Goal: Transaction & Acquisition: Purchase product/service

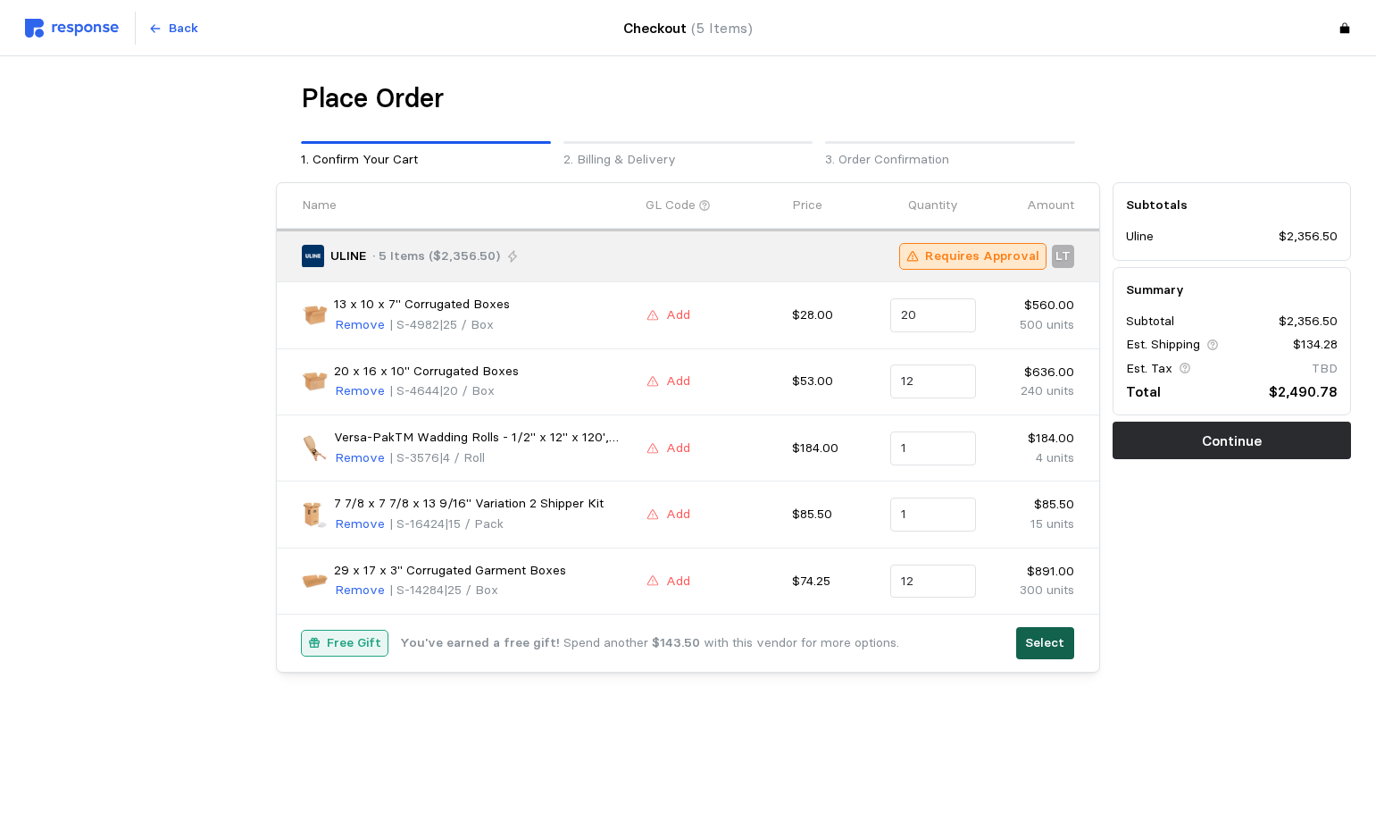
click at [1043, 645] on p "Select" at bounding box center [1044, 643] width 39 height 20
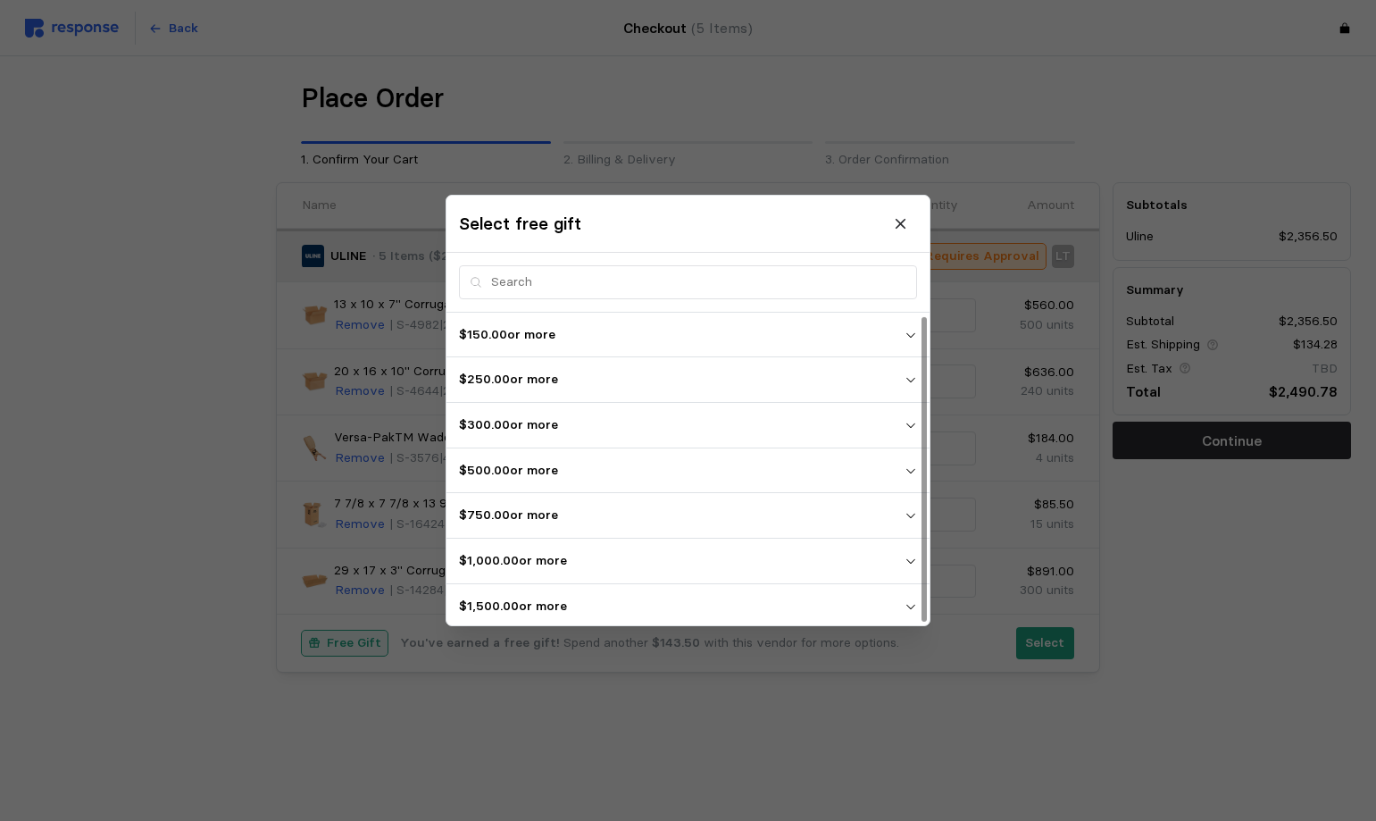
scroll to position [4, 0]
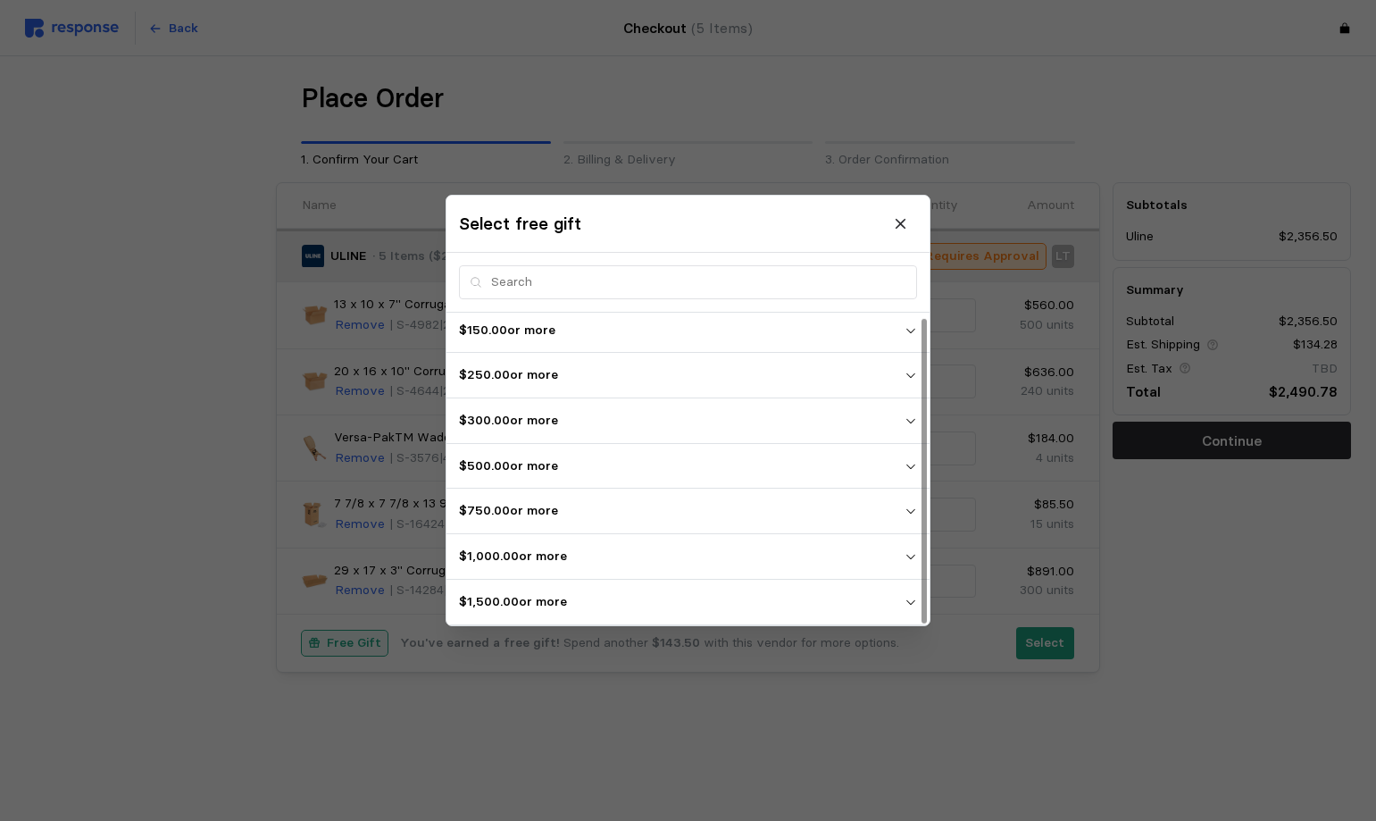
click at [914, 596] on icon "button" at bounding box center [910, 602] width 12 height 12
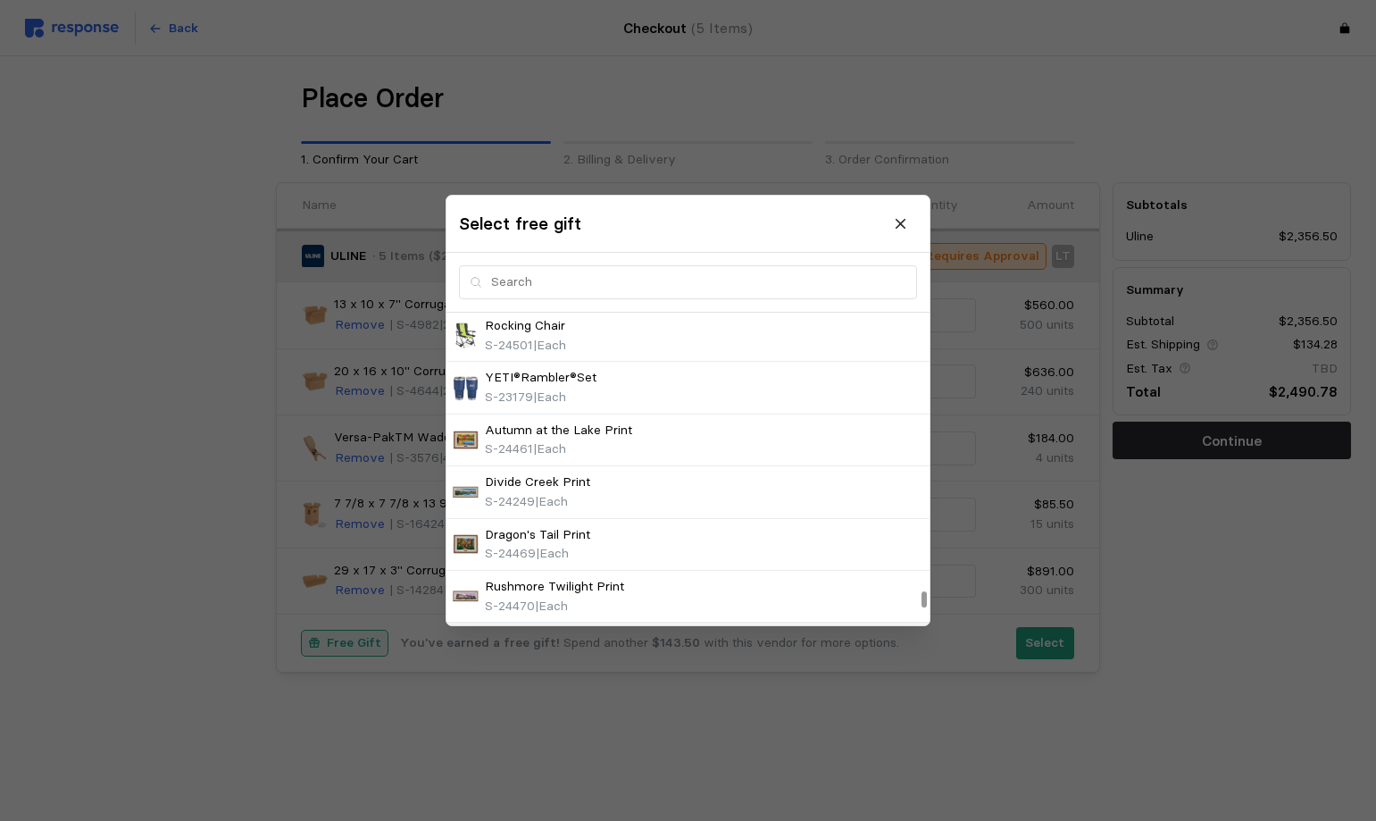
scroll to position [5410, 0]
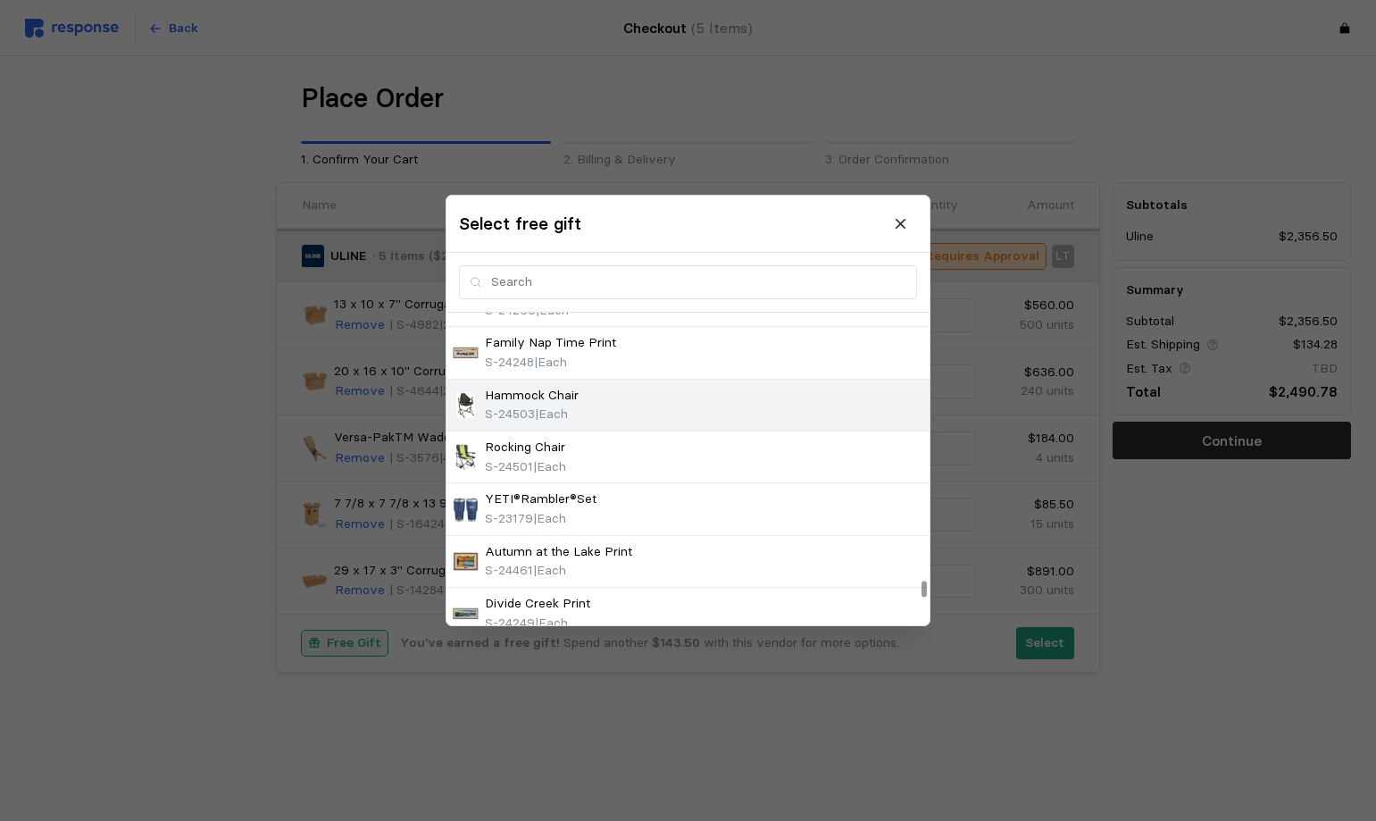
click at [562, 412] on span "| Each" at bounding box center [551, 413] width 33 height 16
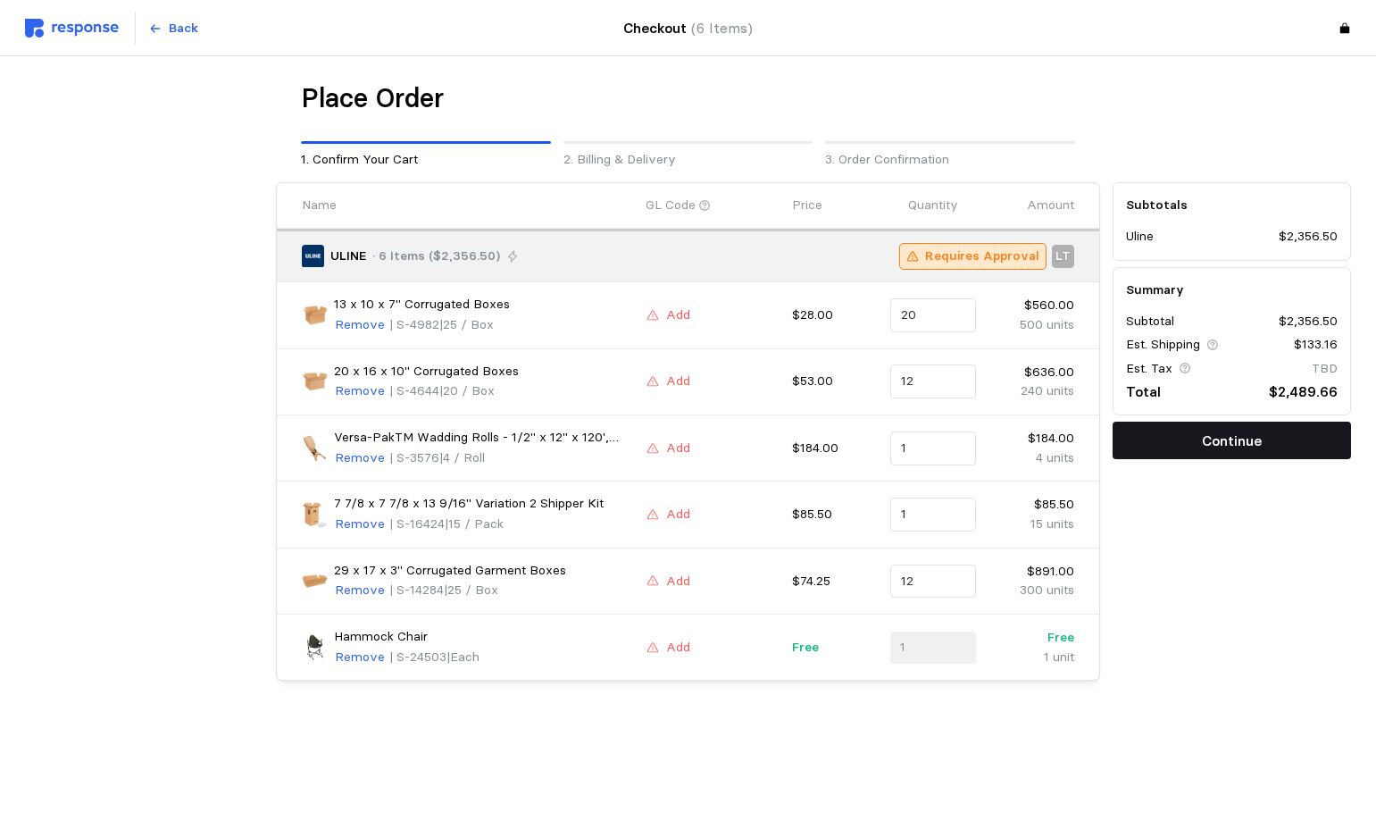
click at [1229, 447] on p "Continue" at bounding box center [1232, 440] width 60 height 22
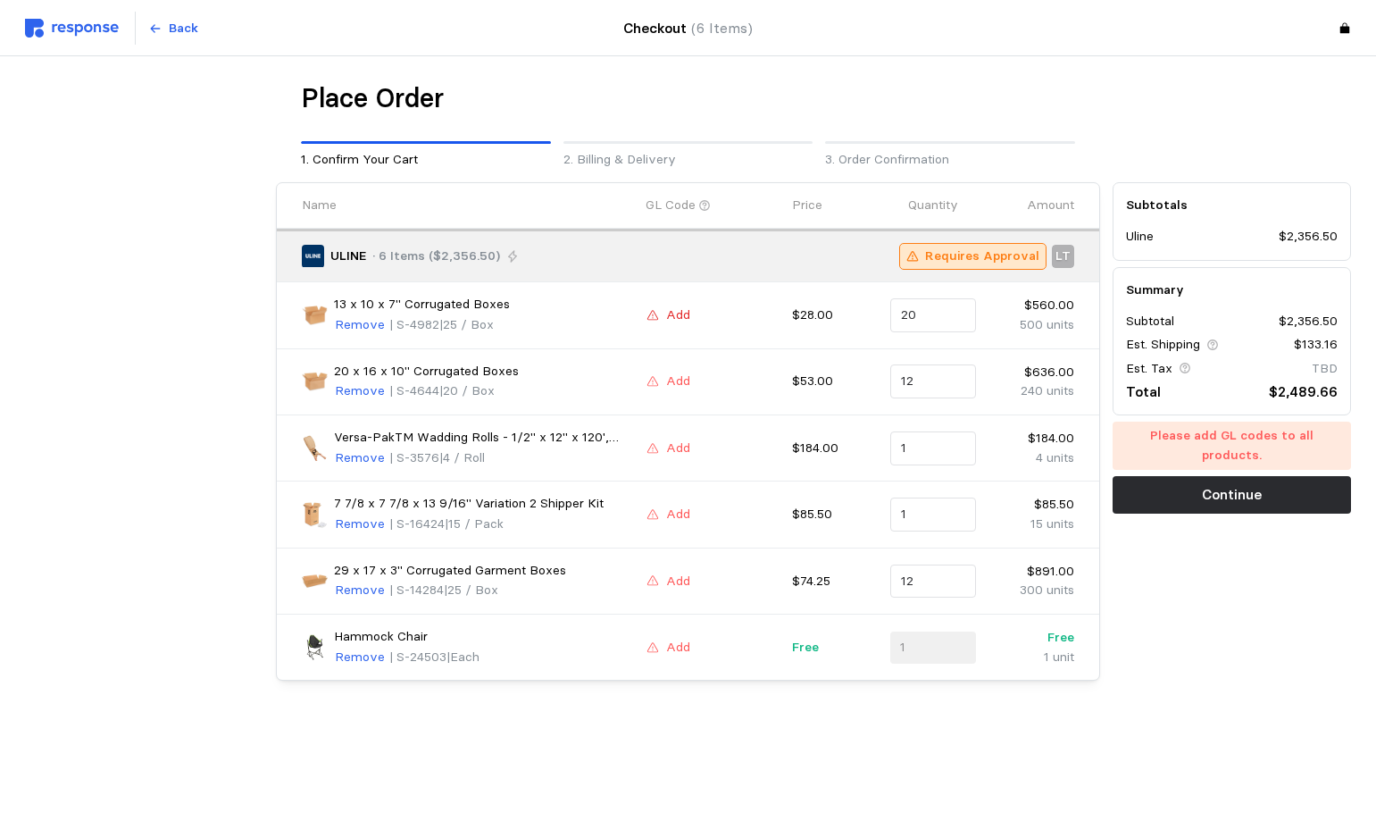
click at [679, 320] on p "Add" at bounding box center [678, 315] width 24 height 20
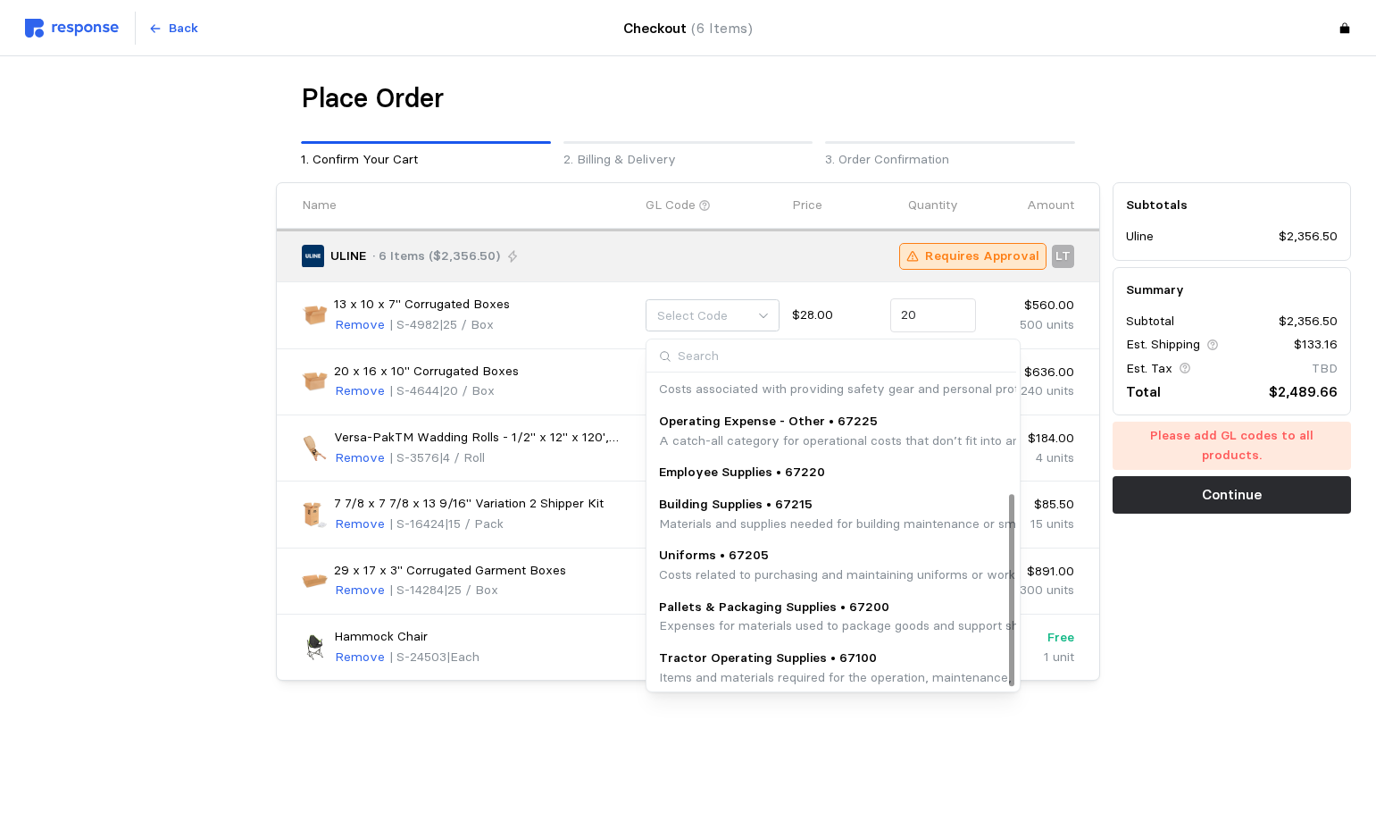
scroll to position [189, 0]
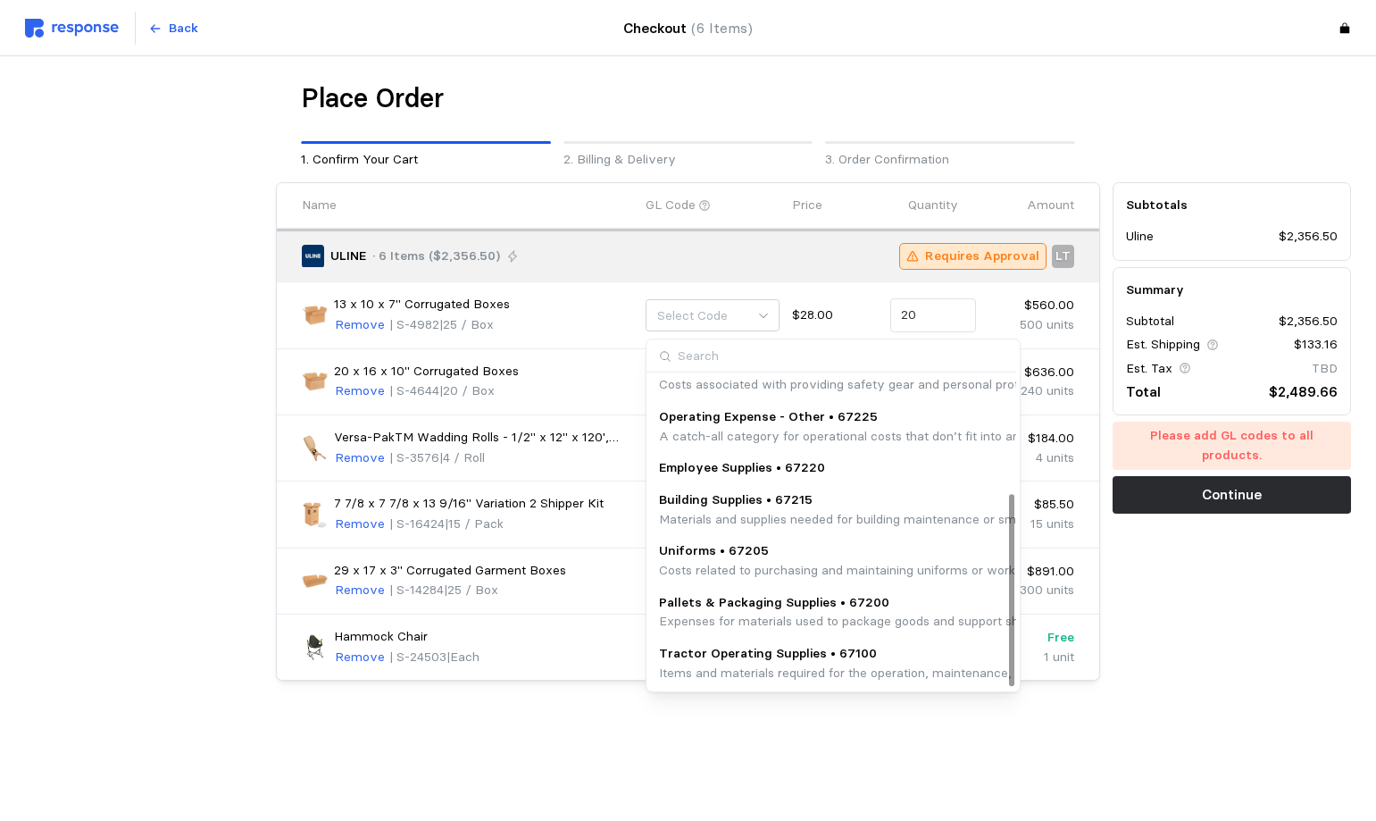
click at [750, 471] on p "Employee Supplies • 67220" at bounding box center [742, 468] width 166 height 20
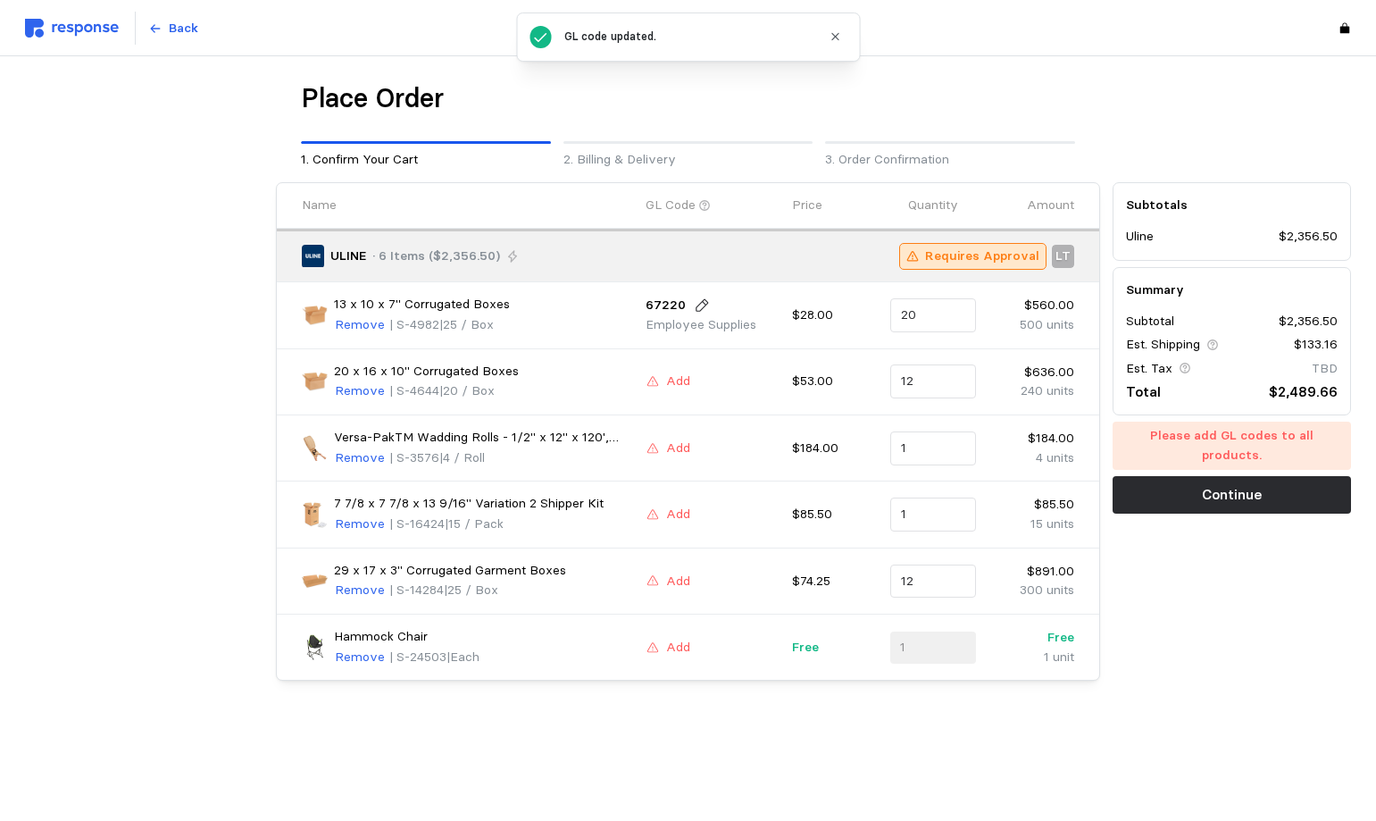
click at [702, 322] on p "Employee Supplies" at bounding box center [701, 325] width 111 height 20
click at [699, 303] on icon at bounding box center [702, 305] width 12 height 12
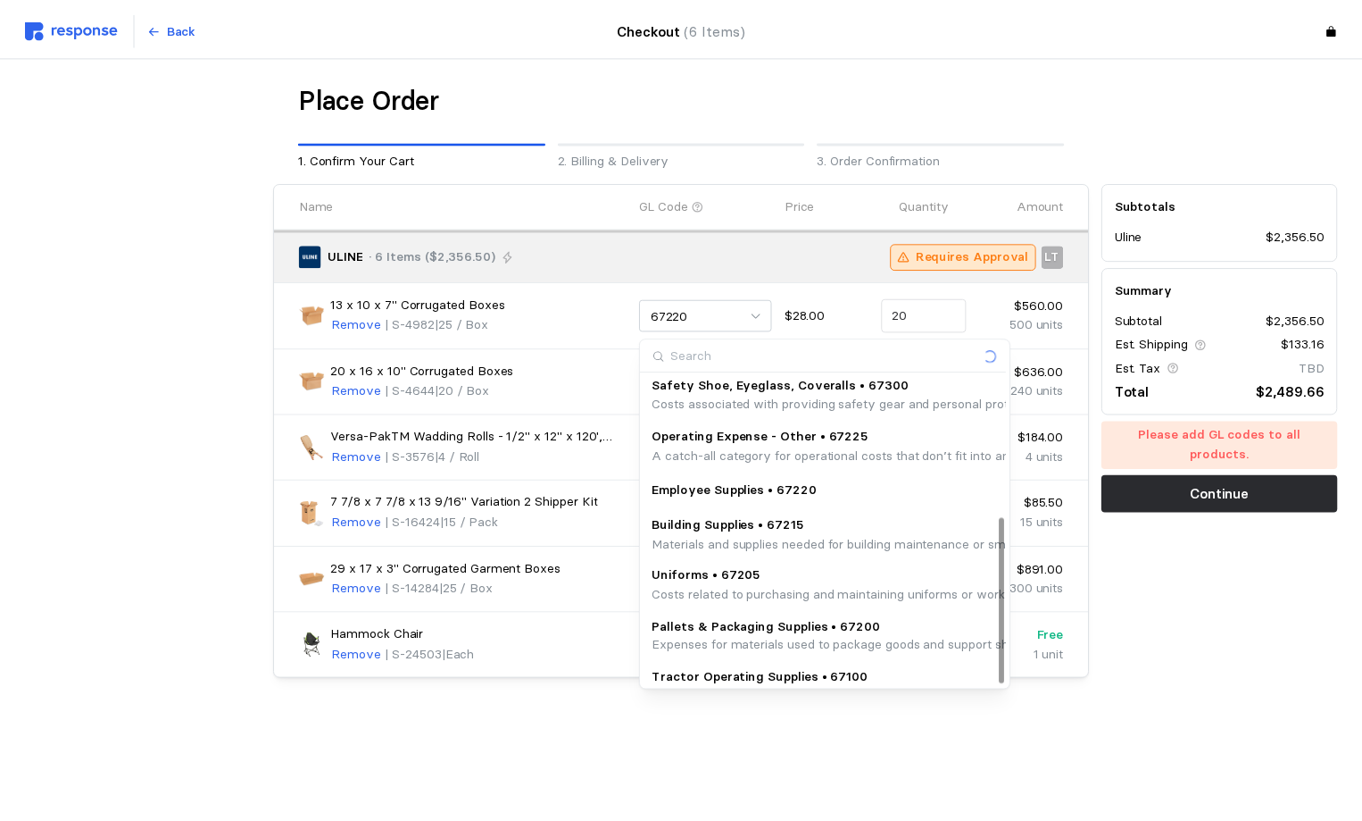
scroll to position [263, 0]
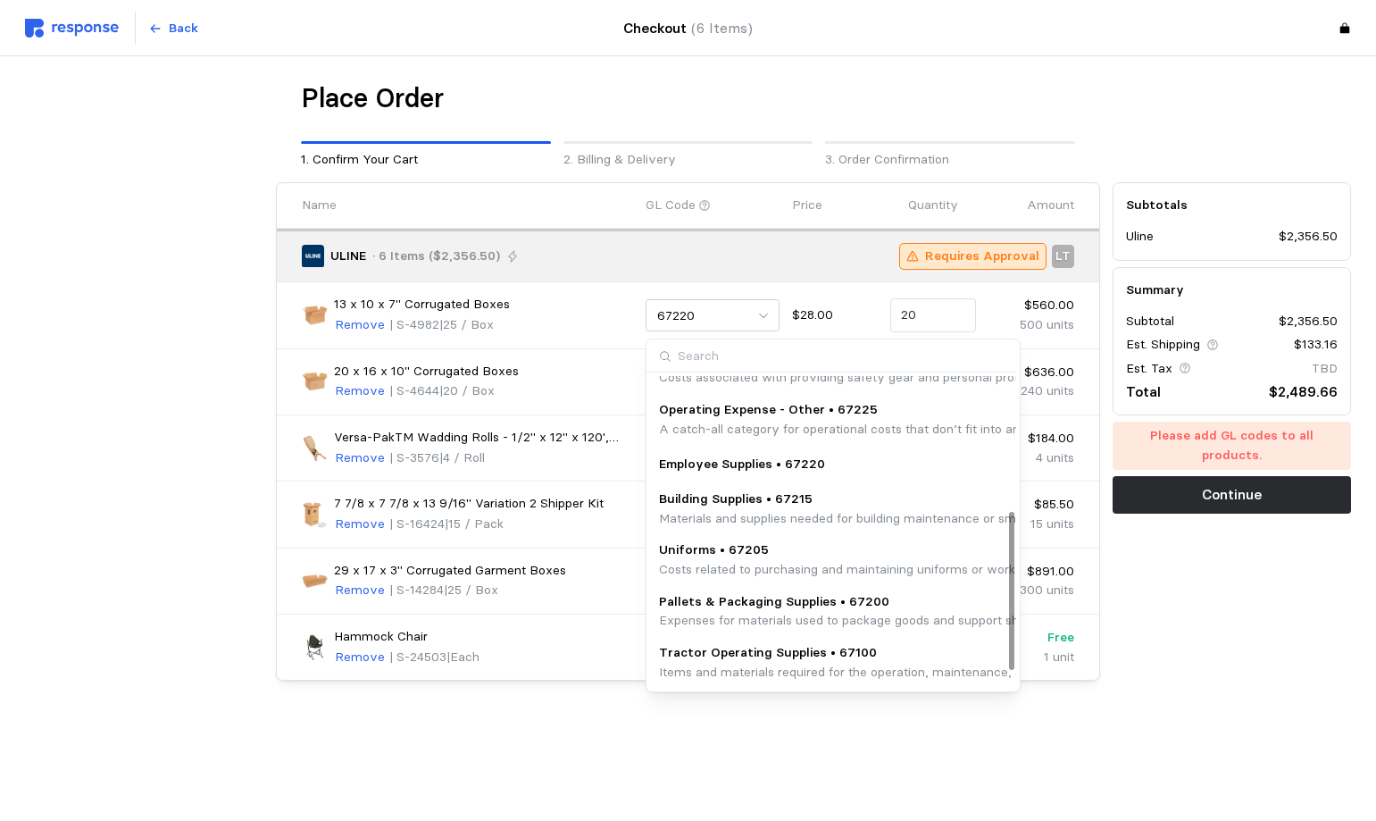
click at [777, 604] on p "Pallets & Packaging Supplies • 67200" at bounding box center [1021, 602] width 724 height 20
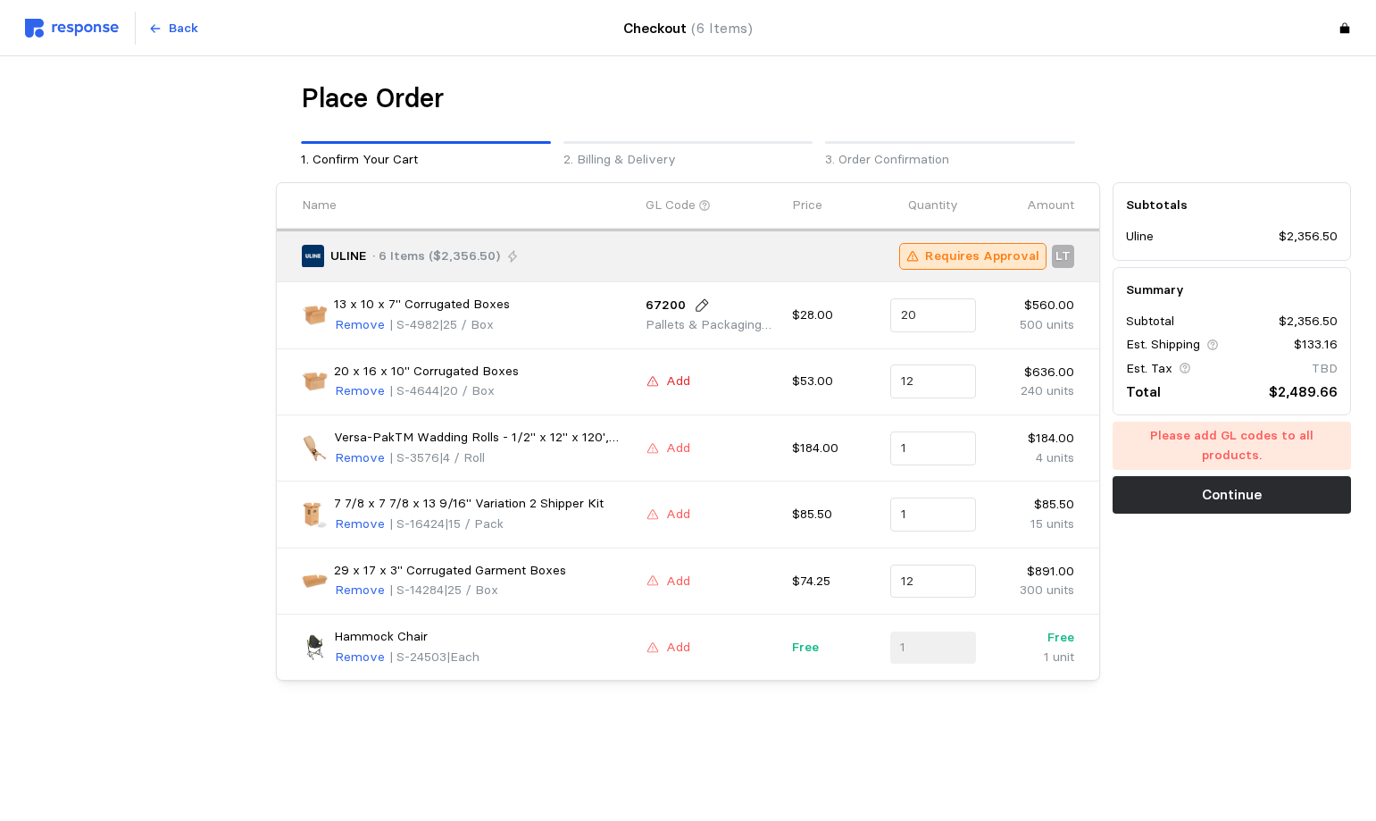
click at [671, 380] on p "Add" at bounding box center [678, 381] width 24 height 20
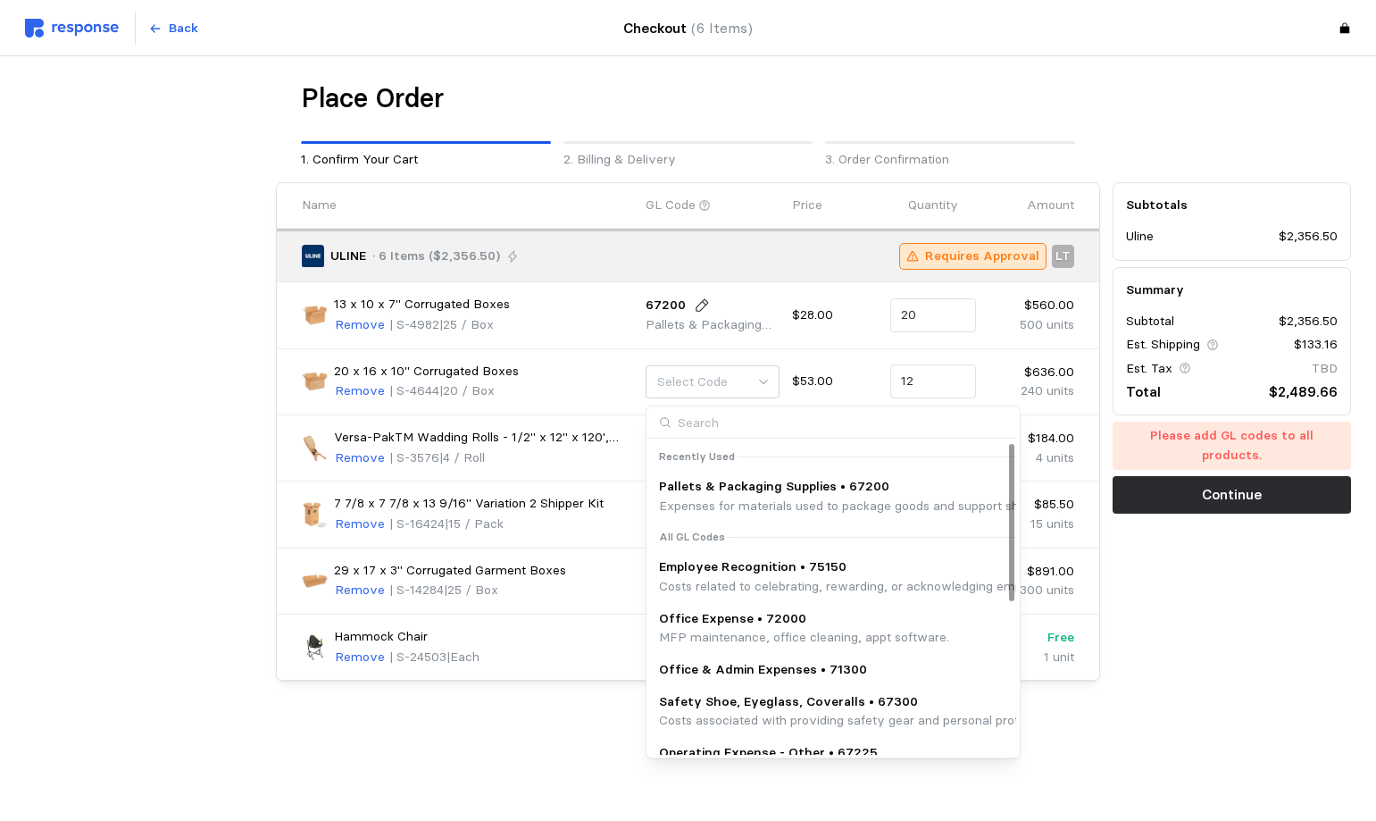
click at [710, 487] on p "Pallets & Packaging Supplies • 67200" at bounding box center [1021, 487] width 724 height 20
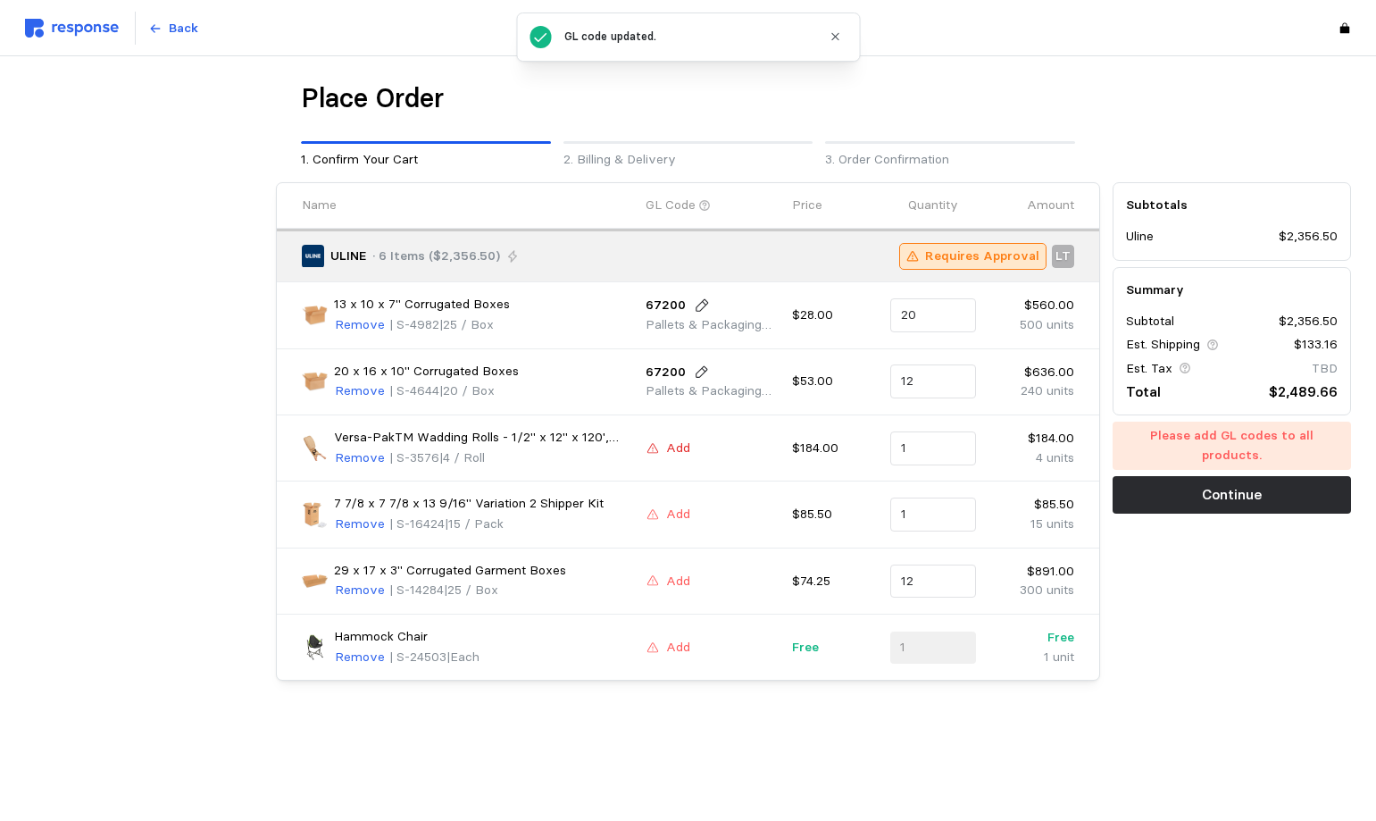
click at [679, 449] on p "Add" at bounding box center [678, 448] width 24 height 20
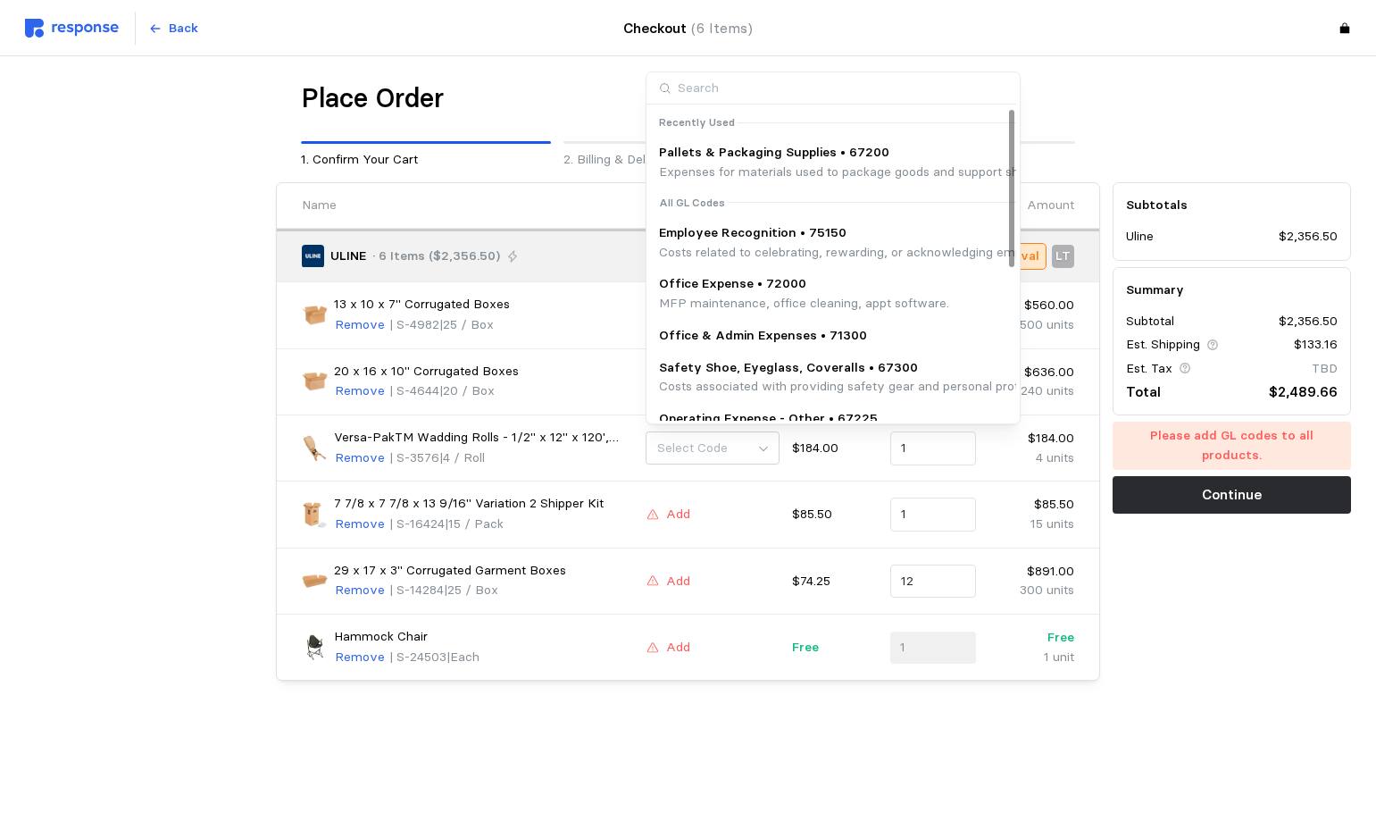
click at [721, 173] on p "Expenses for materials used to package goods and support shipping logistics, su…" at bounding box center [1021, 172] width 724 height 20
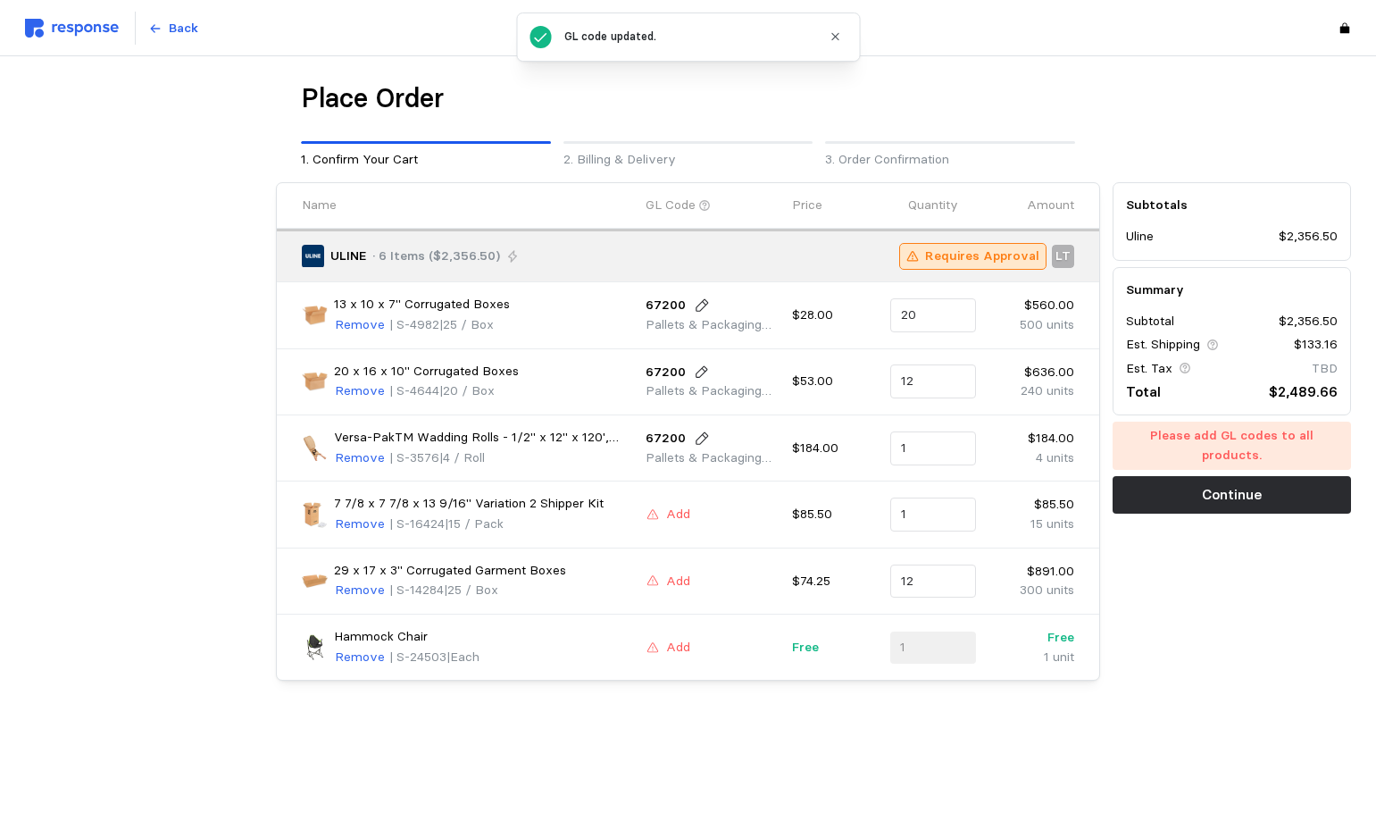
click at [689, 498] on div "Add" at bounding box center [712, 514] width 147 height 34
click at [687, 507] on p "Add" at bounding box center [678, 514] width 24 height 20
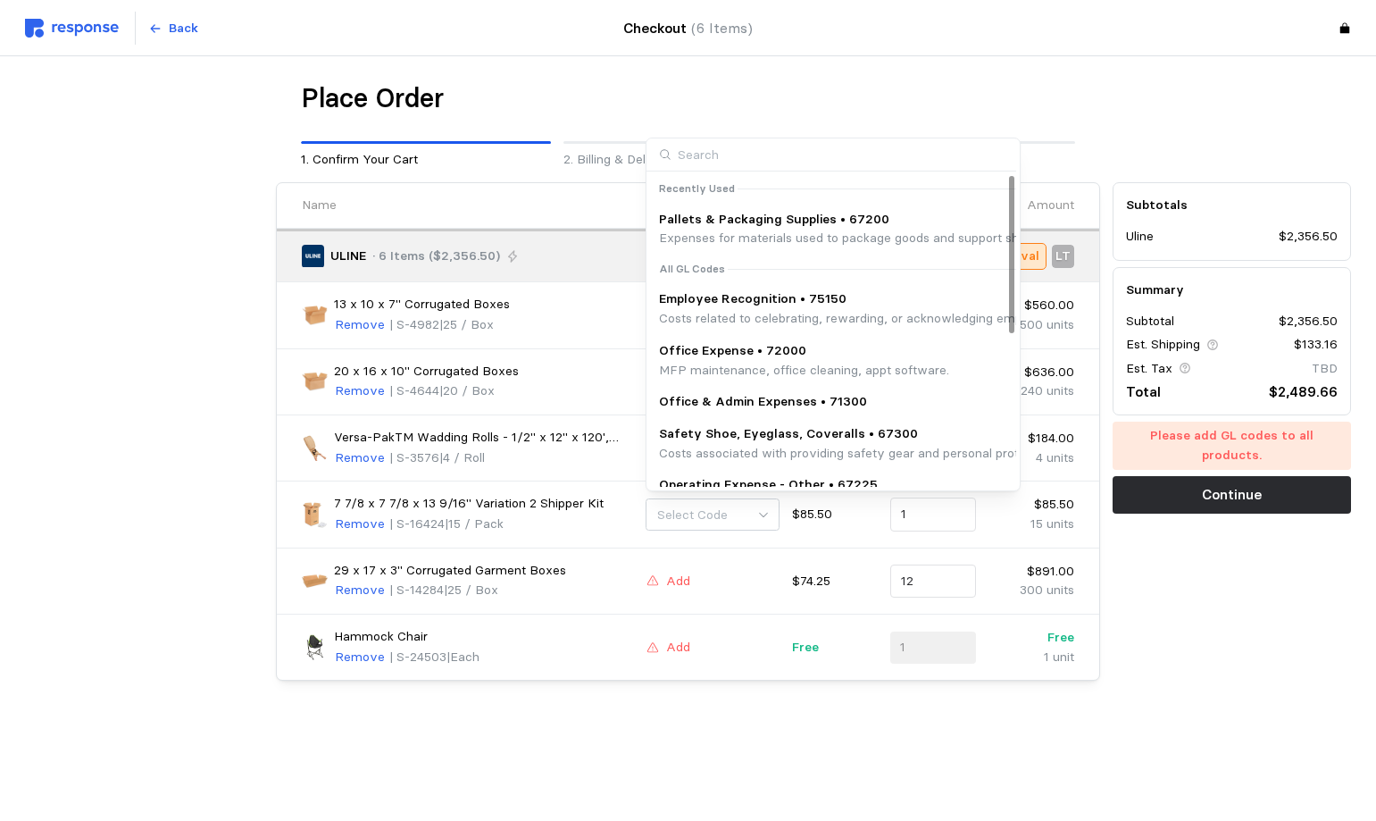
click at [716, 218] on p "Pallets & Packaging Supplies • 67200" at bounding box center [1021, 220] width 724 height 20
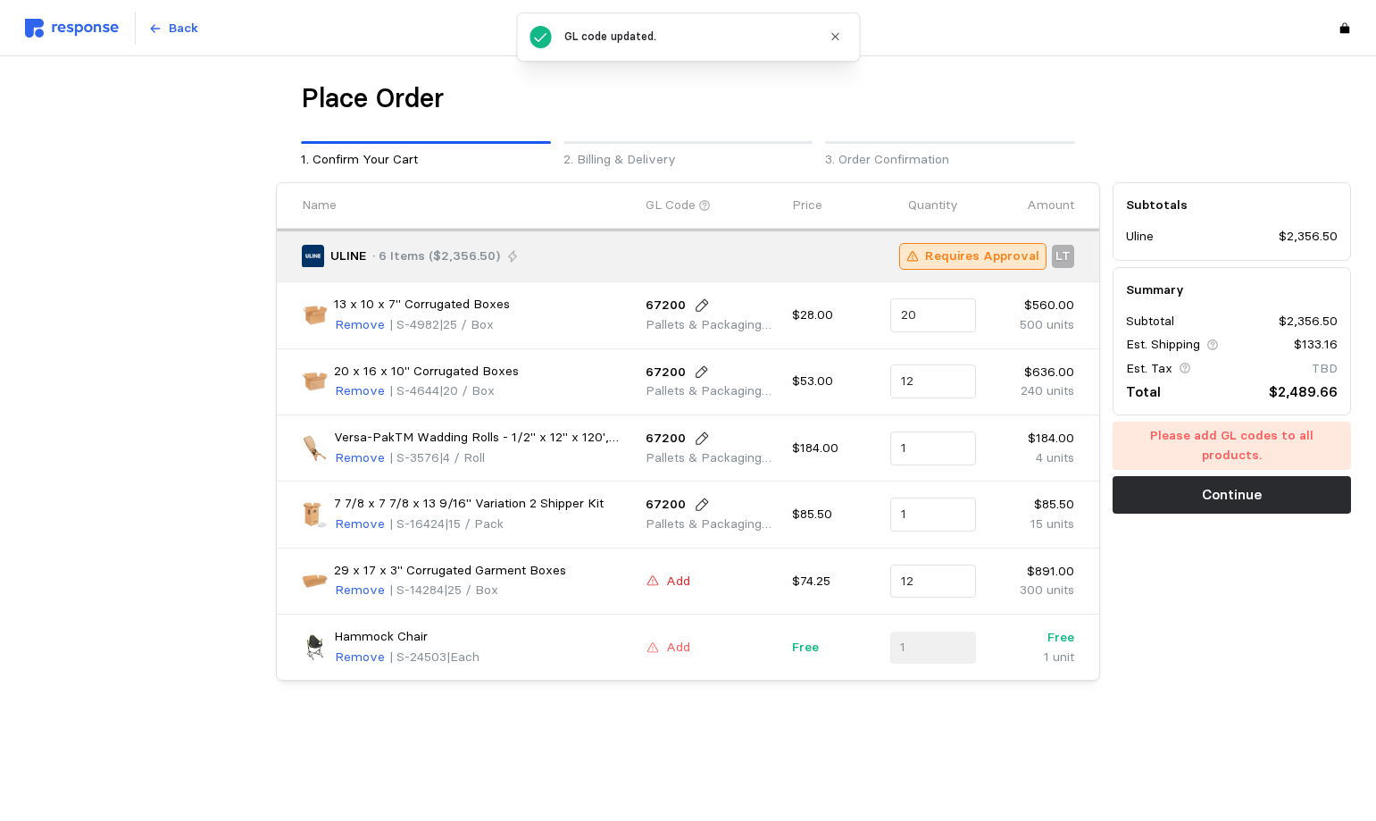
click at [688, 577] on p "Add" at bounding box center [678, 581] width 24 height 20
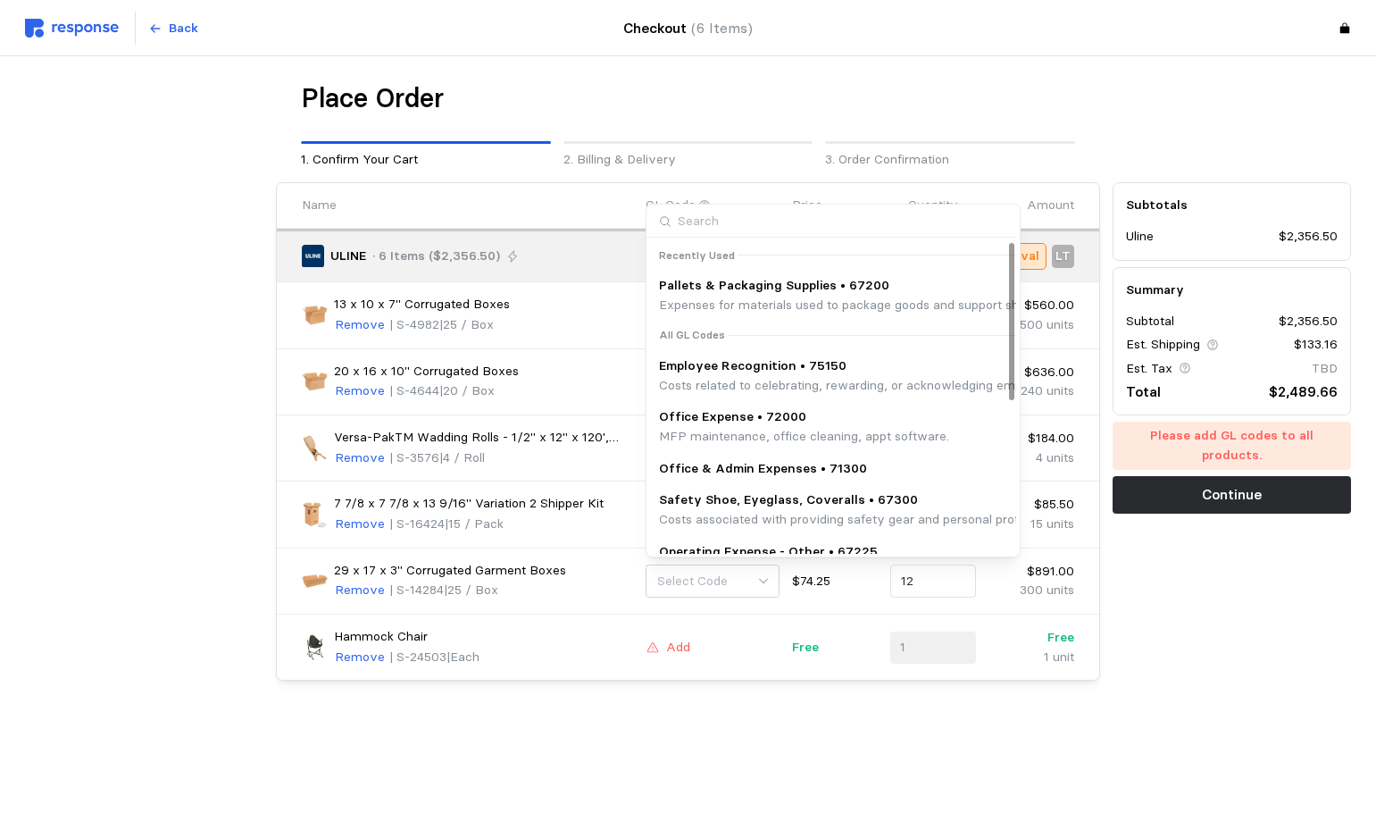
click at [754, 296] on p "Expenses for materials used to package goods and support shipping logistics, su…" at bounding box center [1021, 306] width 724 height 20
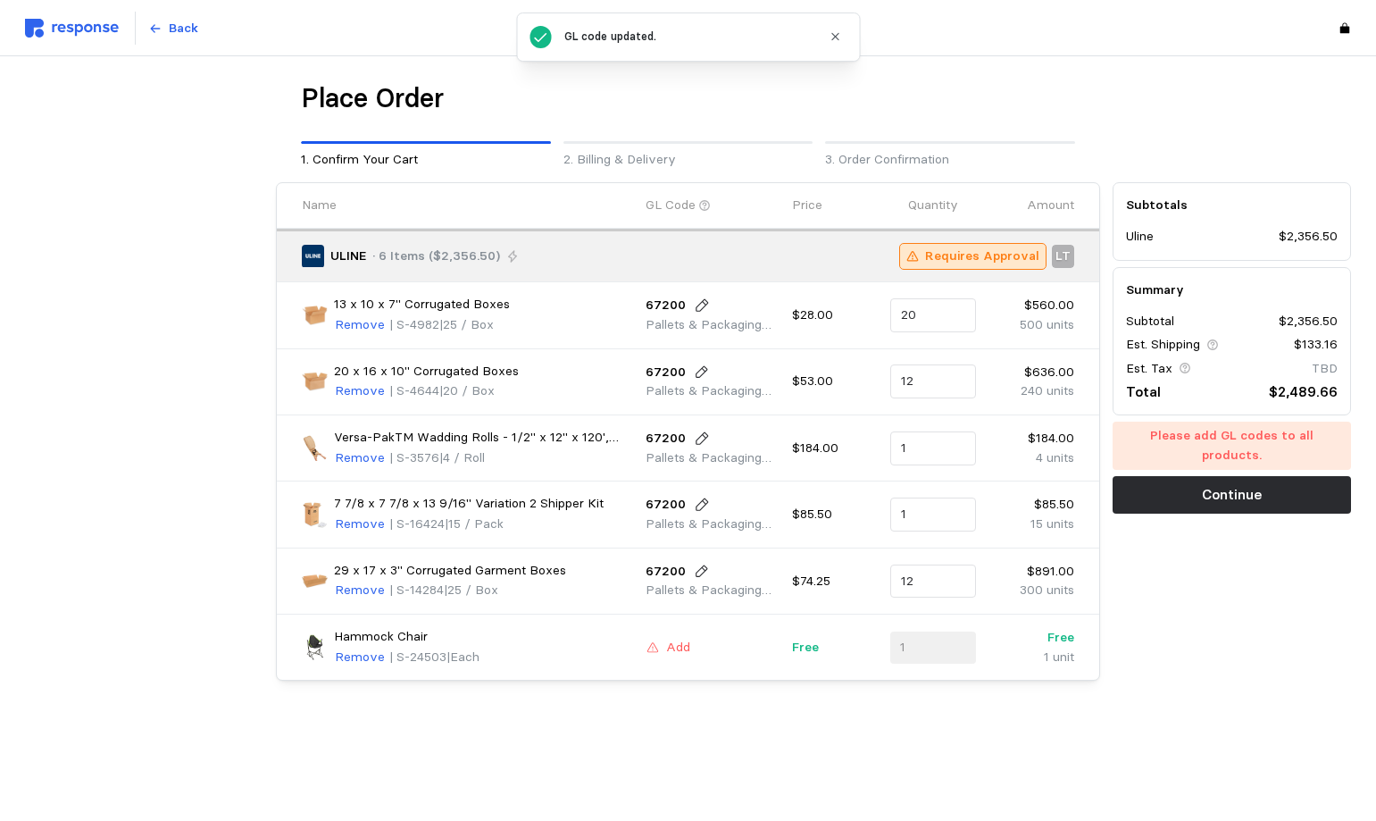
click at [674, 665] on div "Hammock Chair Remove | S-24503 | Each Add Free 1 Free 1 unit" at bounding box center [688, 647] width 785 height 53
click at [674, 653] on p "Add" at bounding box center [678, 647] width 24 height 20
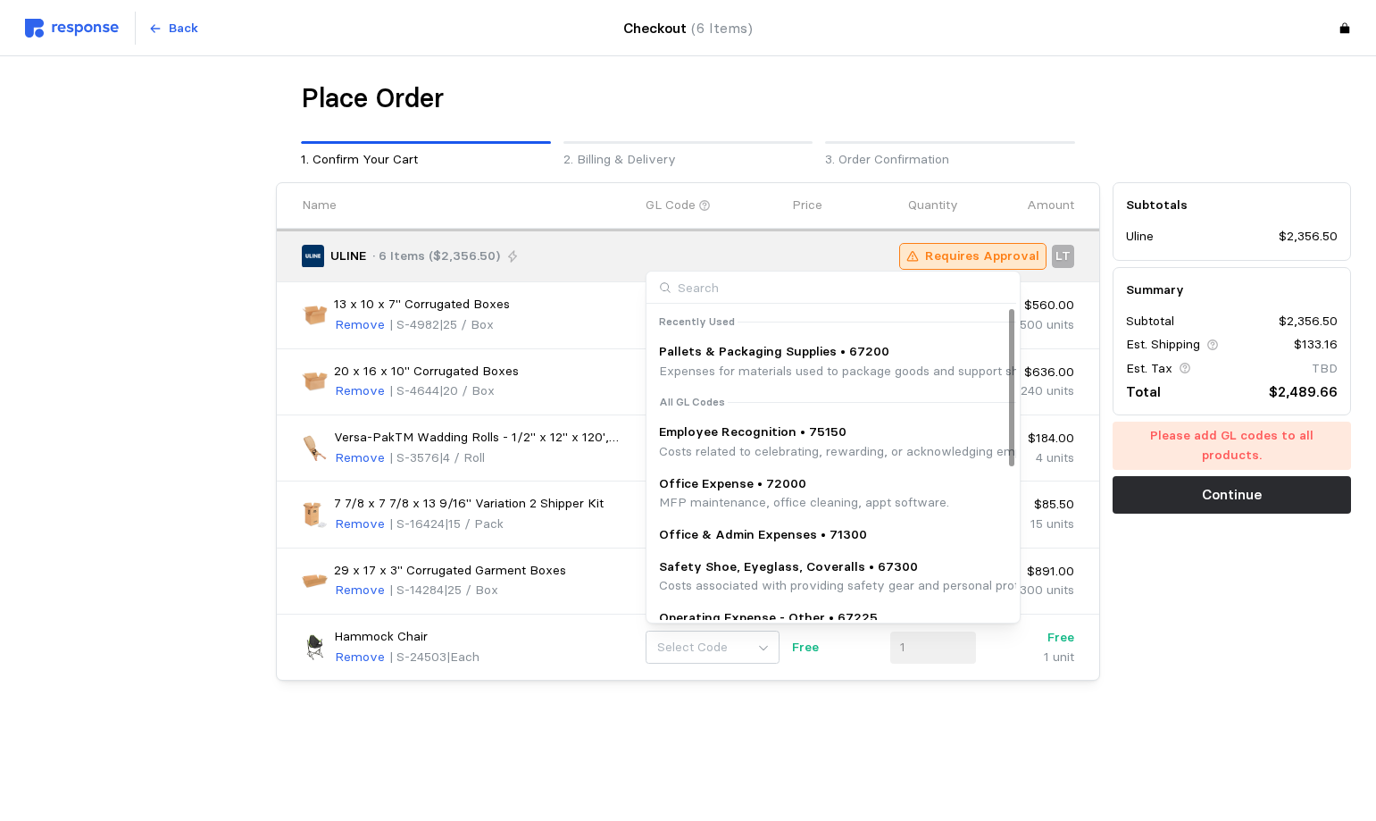
click at [715, 446] on p "Costs related to celebrating, rewarding, or acknowledging employees for their c…" at bounding box center [1096, 452] width 874 height 20
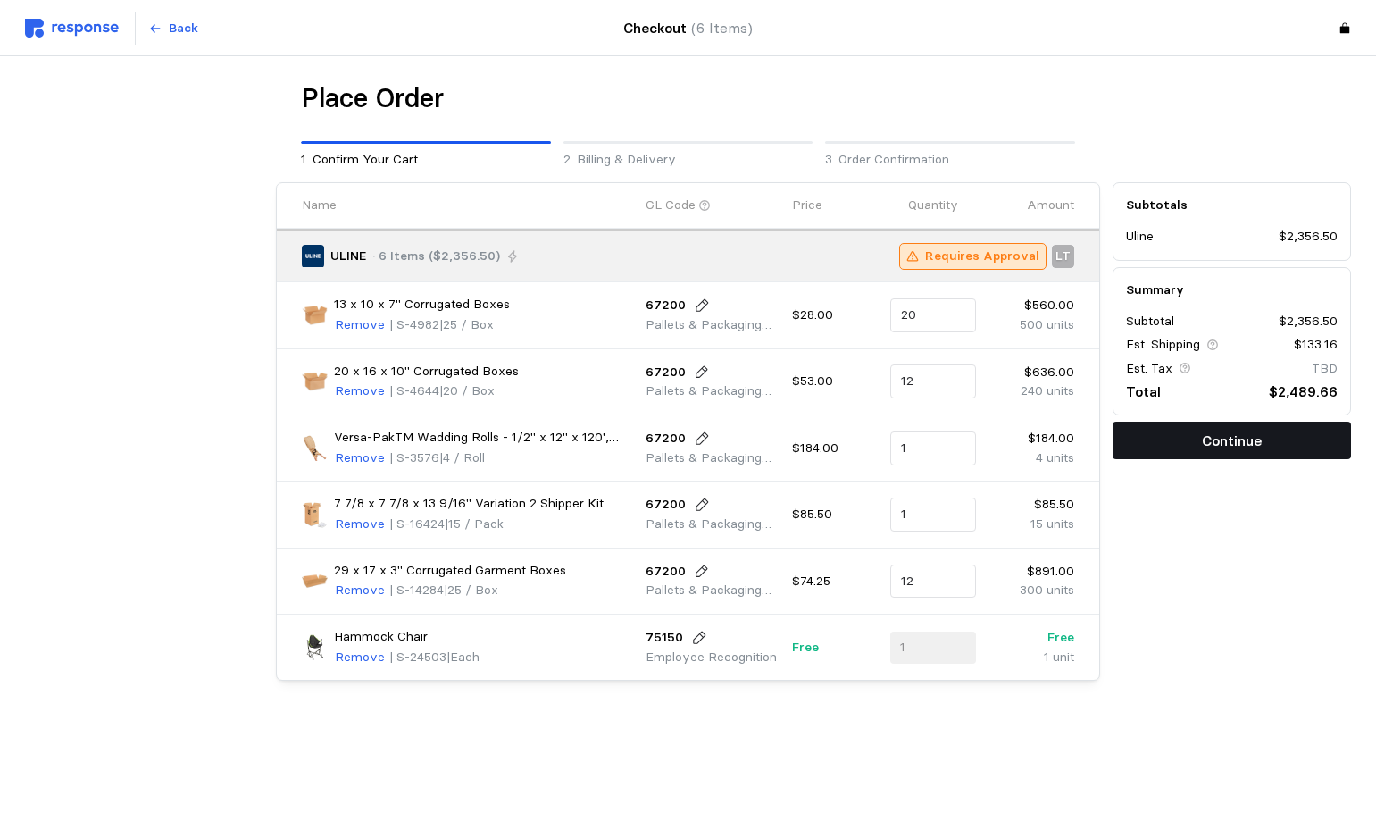
click at [1197, 436] on button "Continue" at bounding box center [1231, 439] width 238 height 37
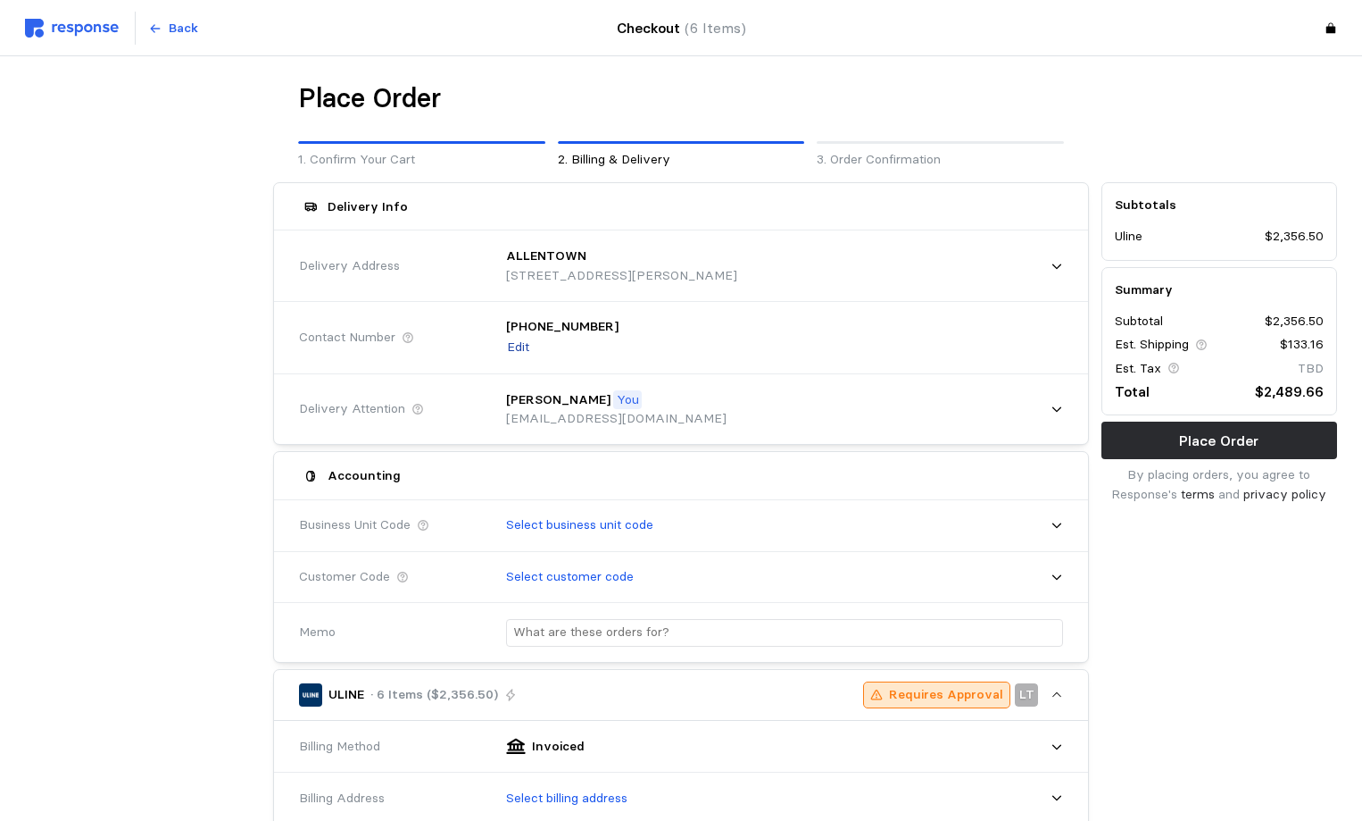
click at [521, 350] on p "Edit" at bounding box center [518, 347] width 22 height 20
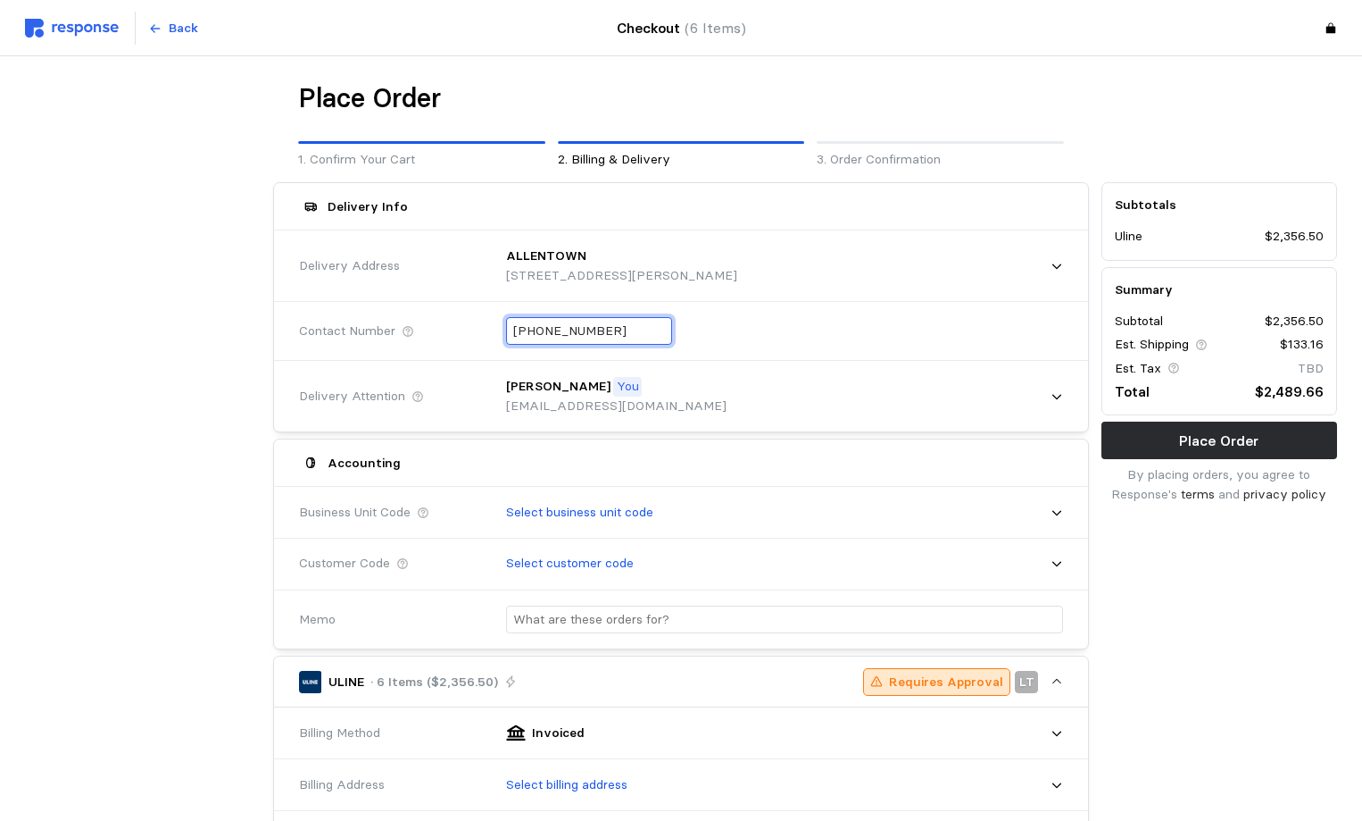
click at [527, 334] on input "[PHONE_NUMBER]" at bounding box center [589, 331] width 152 height 26
drag, startPoint x: 619, startPoint y: 328, endPoint x: 438, endPoint y: 340, distance: 180.8
click at [446, 335] on div "Contact Number [PHONE_NUMBER]" at bounding box center [681, 330] width 777 height 65
type input "[PHONE_NUMBER]"
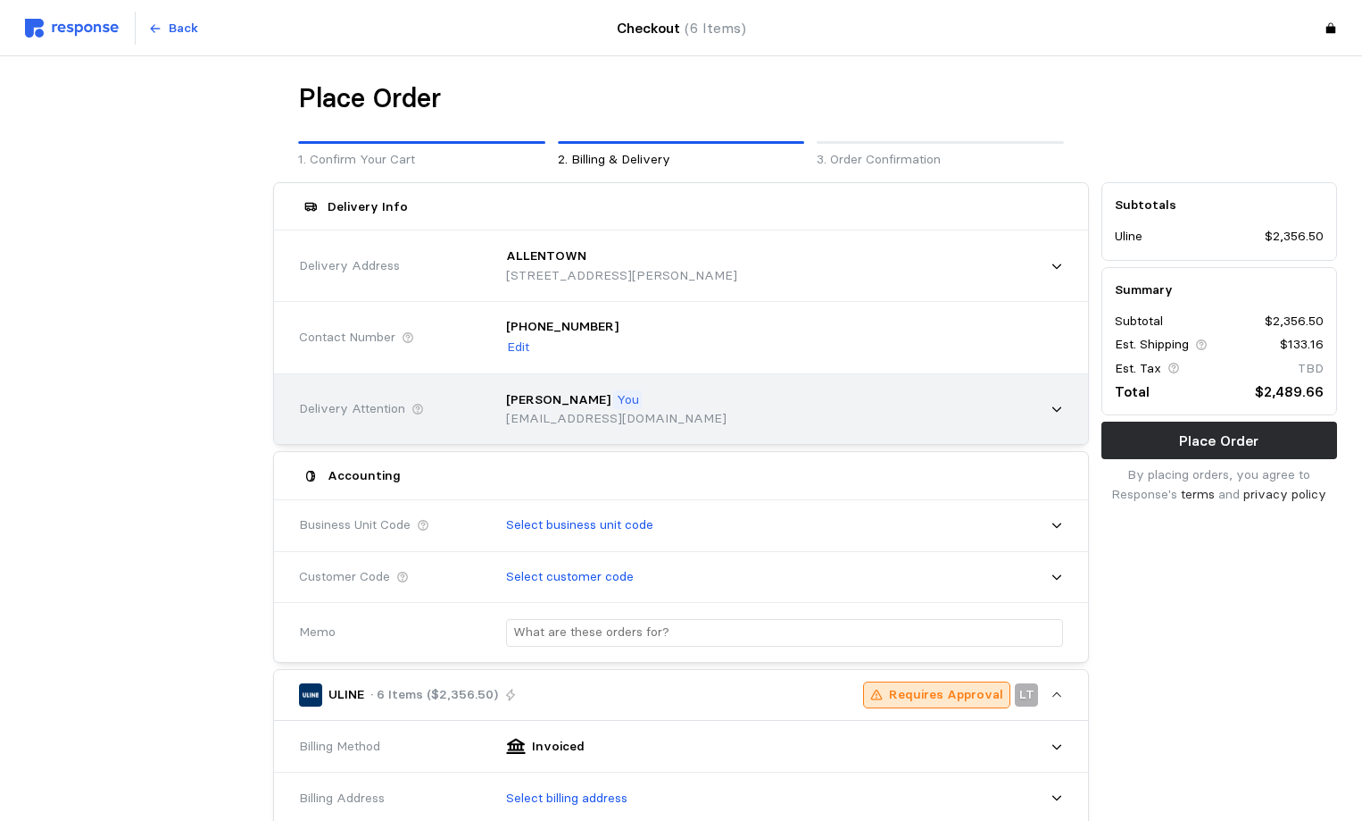
click at [1050, 395] on div "[PERSON_NAME] You [EMAIL_ADDRESS][DOMAIN_NAME]" at bounding box center [779, 409] width 570 height 63
type input "c"
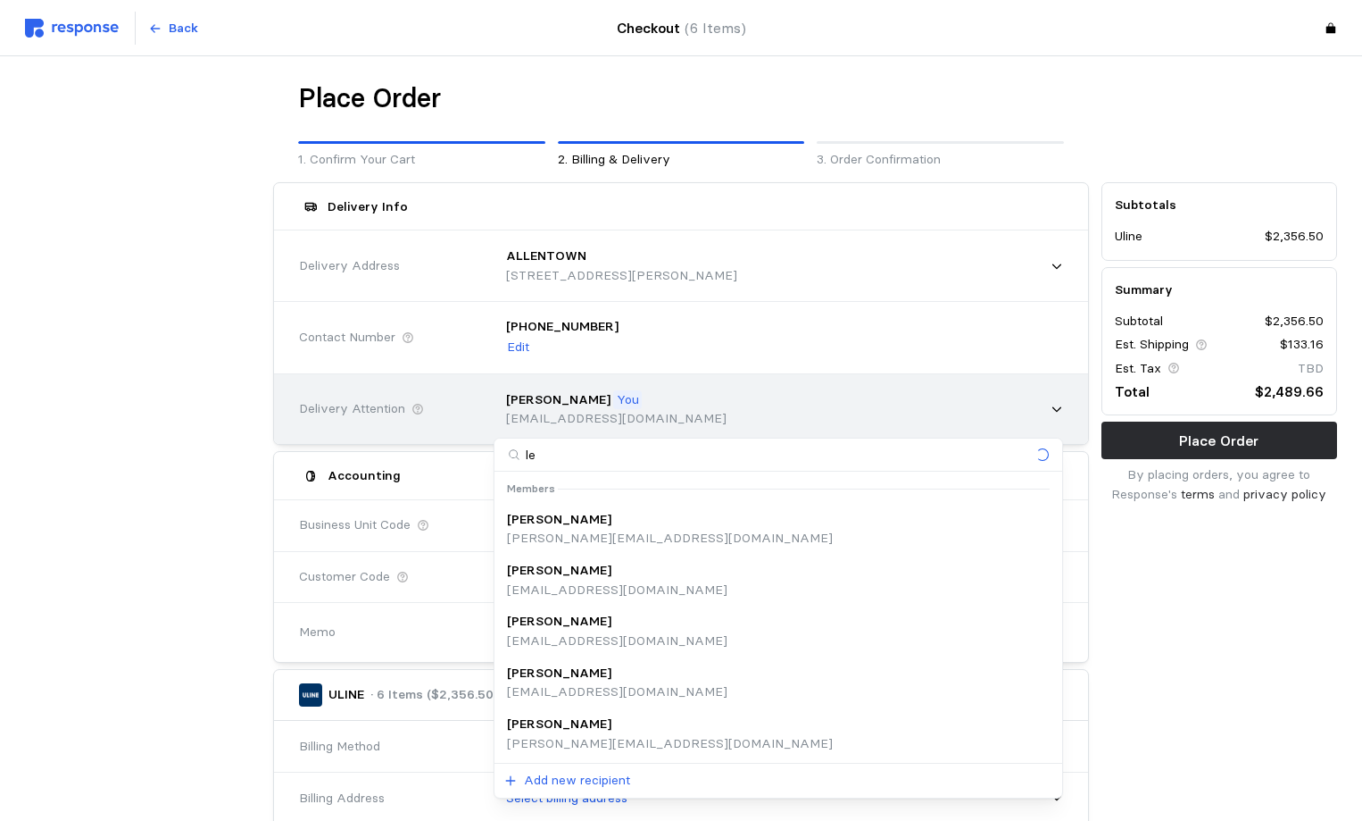
type input "lea"
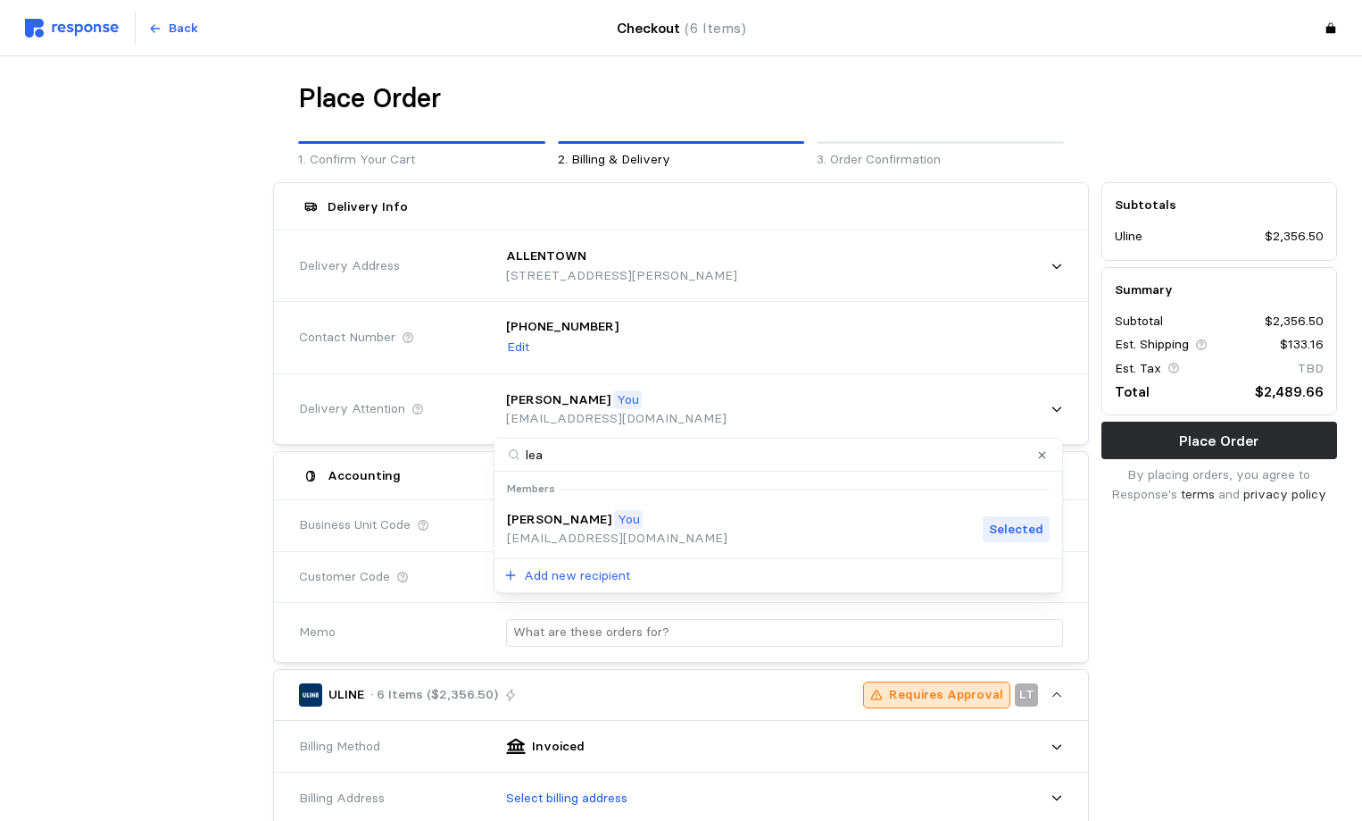
click at [576, 536] on p "[EMAIL_ADDRESS][DOMAIN_NAME]" at bounding box center [617, 539] width 221 height 20
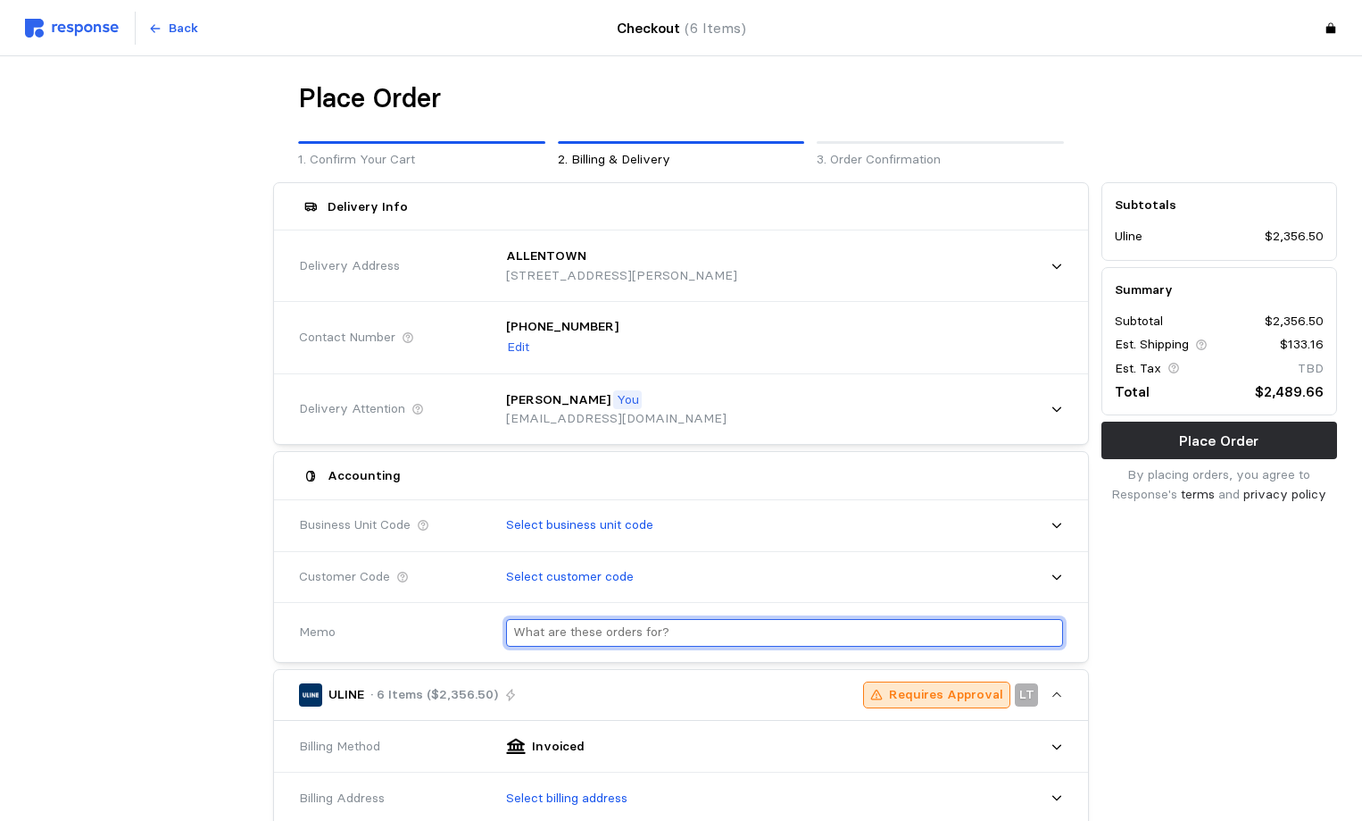
click at [629, 639] on input "text" at bounding box center [784, 633] width 543 height 26
type input "a"
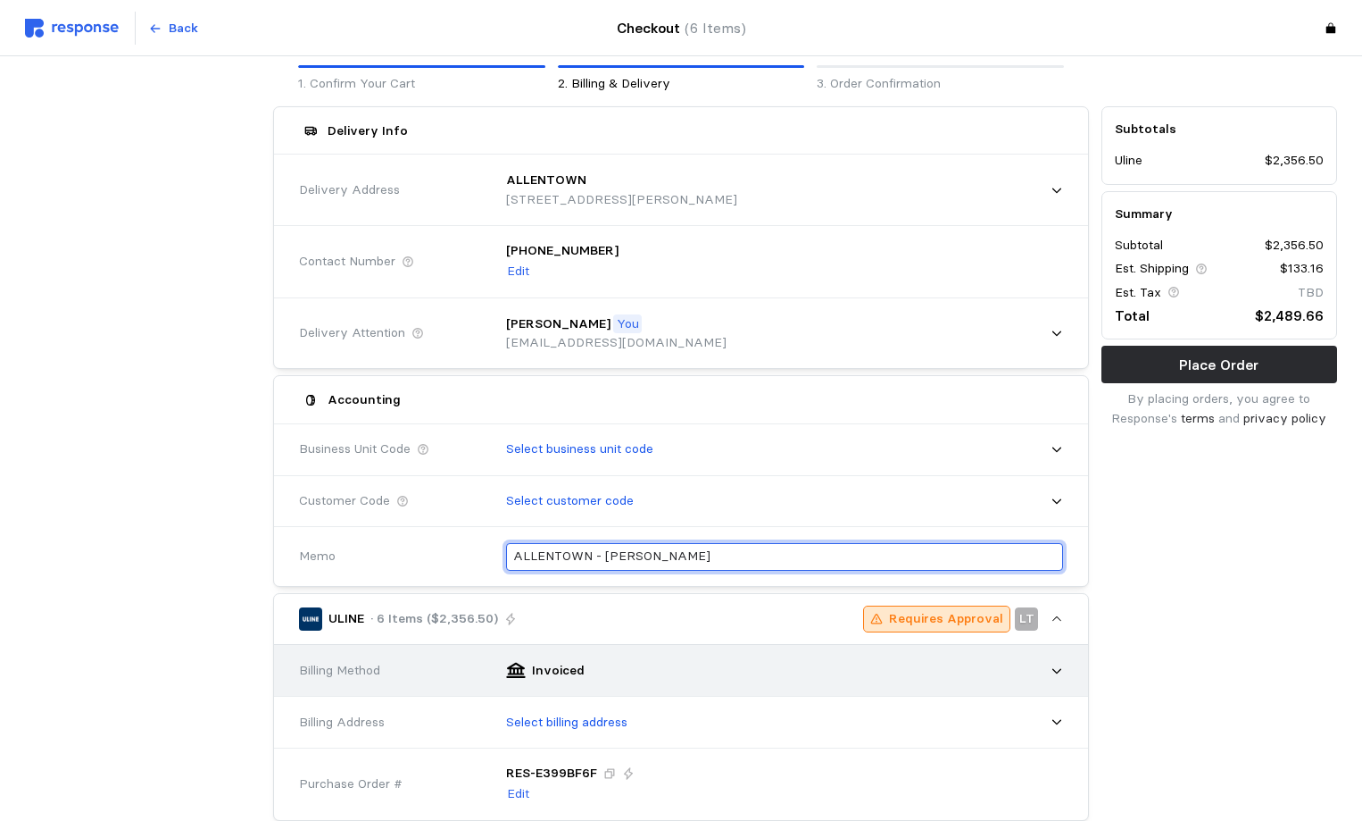
scroll to position [179, 0]
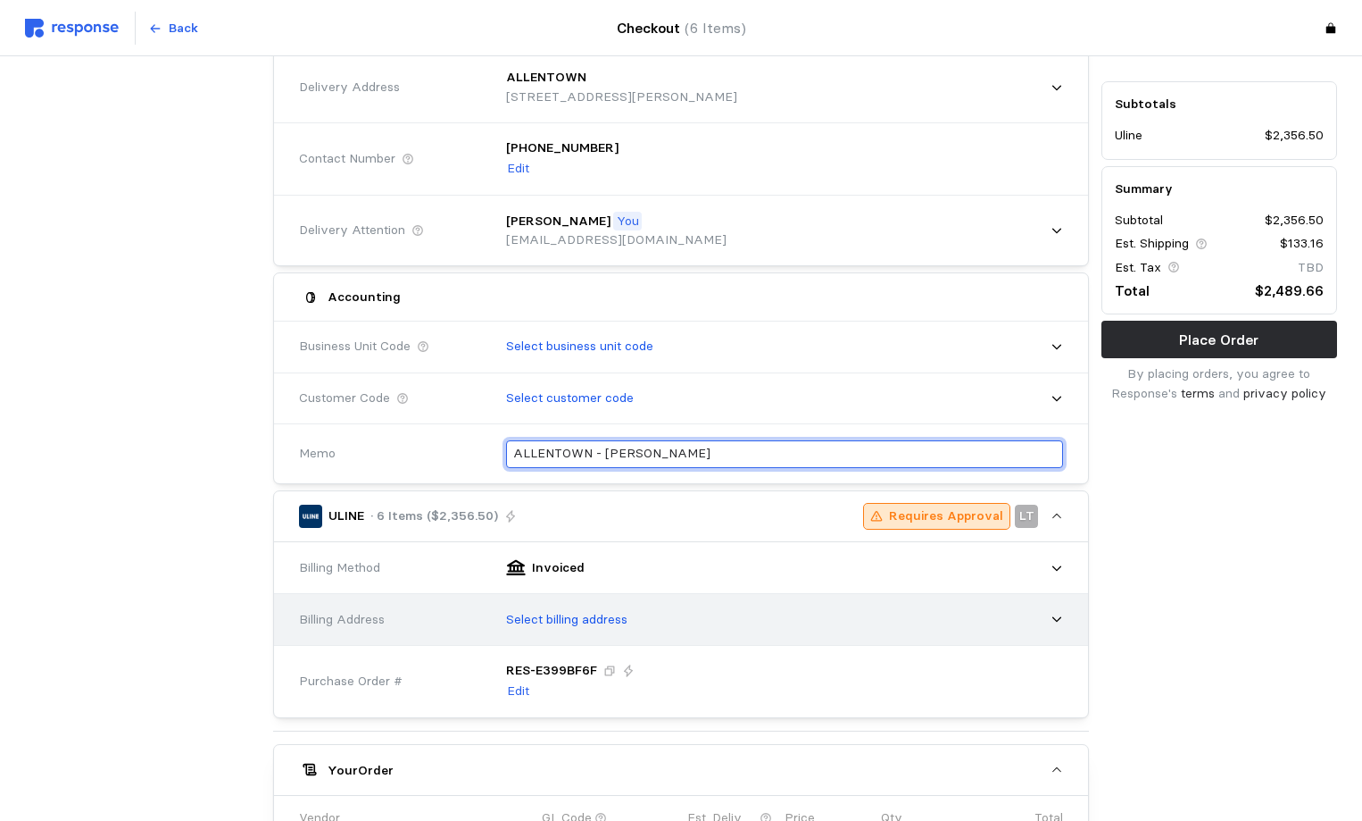
type input "ALLENTOWN - [PERSON_NAME]"
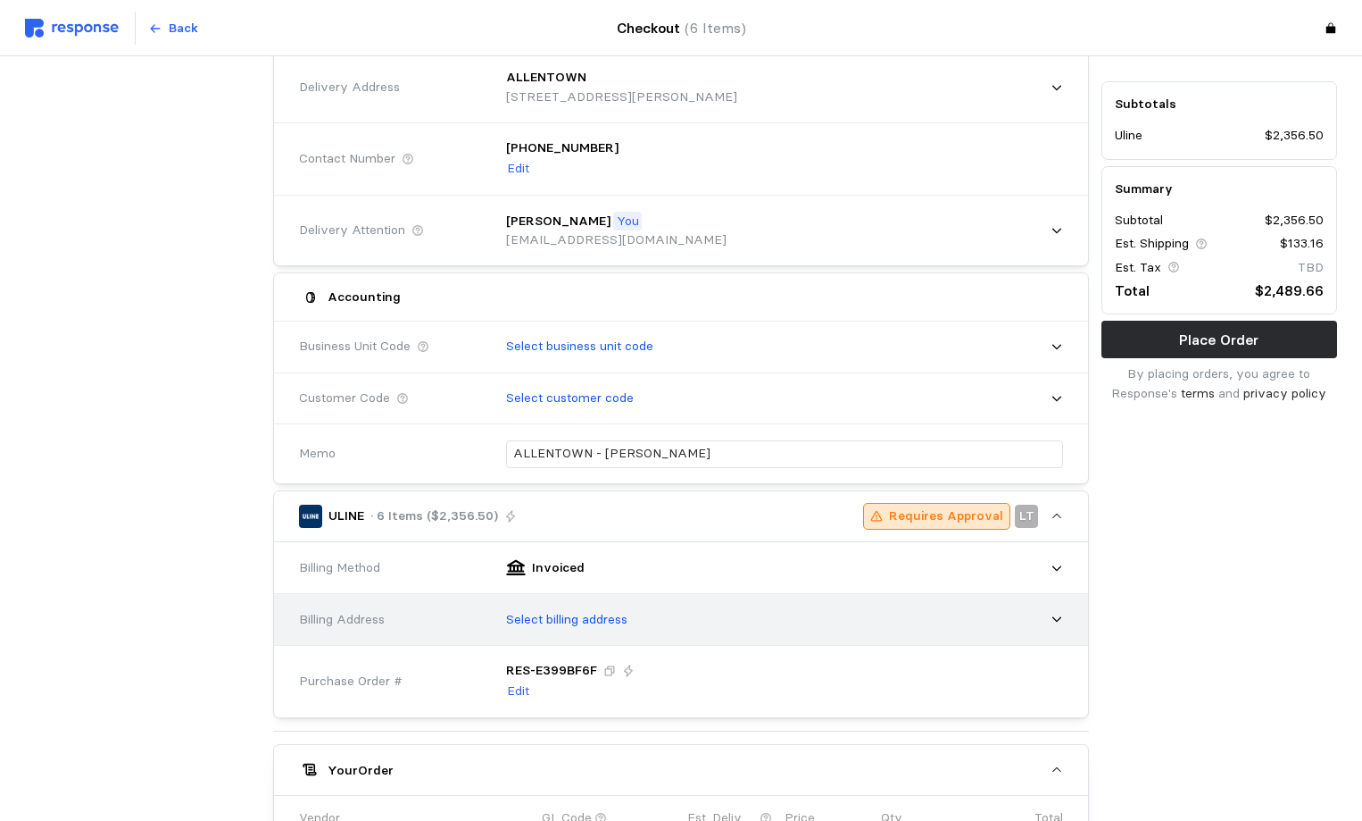
click at [514, 611] on p "Select billing address" at bounding box center [566, 620] width 121 height 20
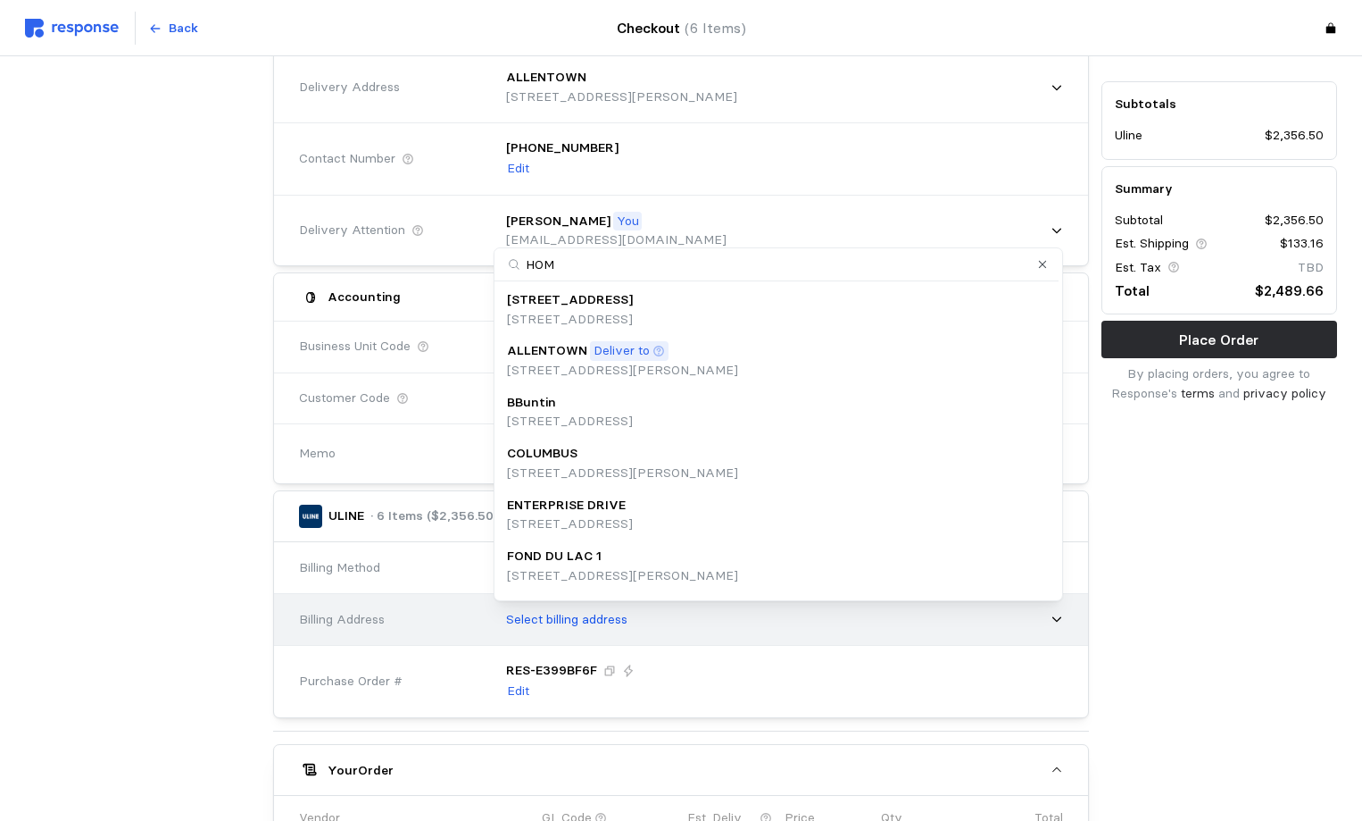
type input "HOMN"
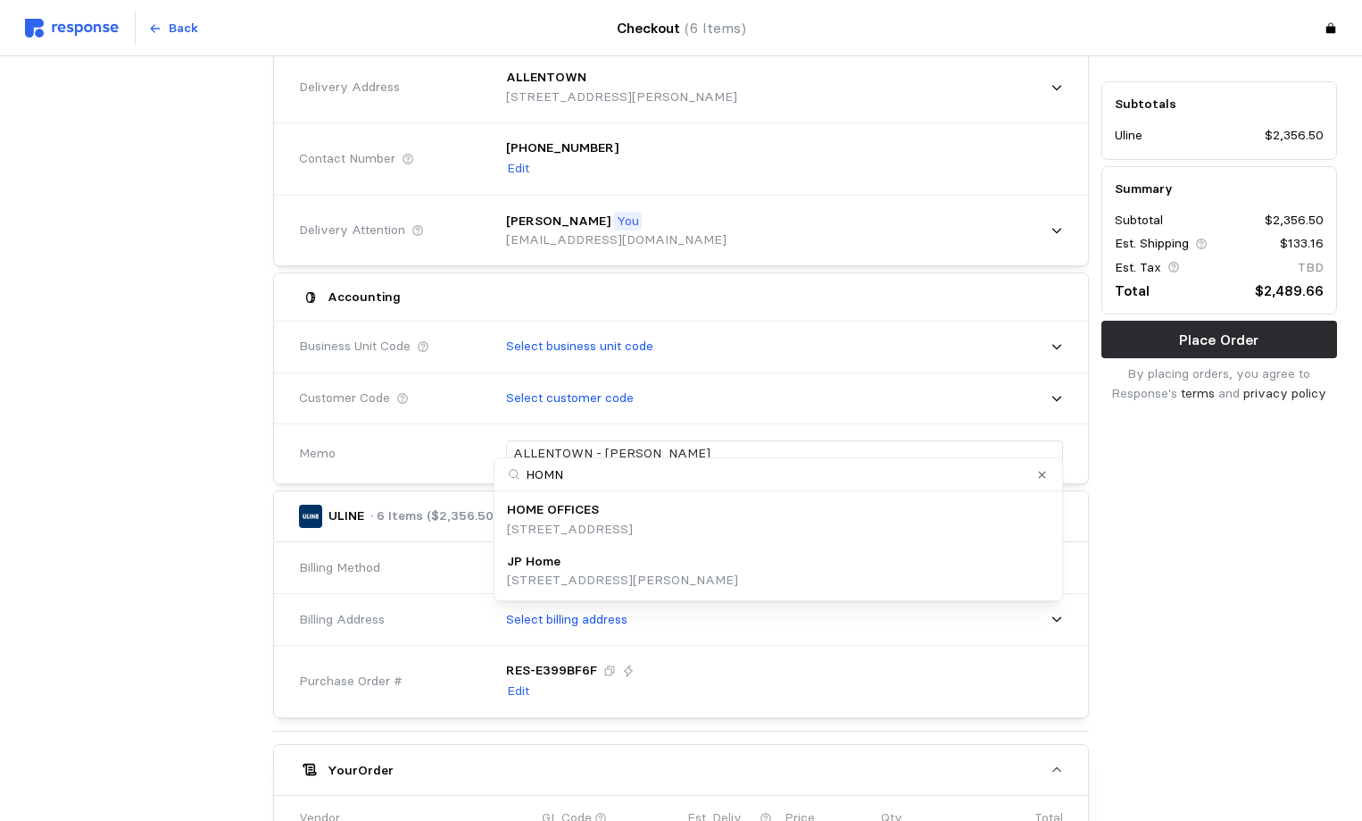
click at [579, 521] on p "[STREET_ADDRESS]" at bounding box center [570, 530] width 126 height 20
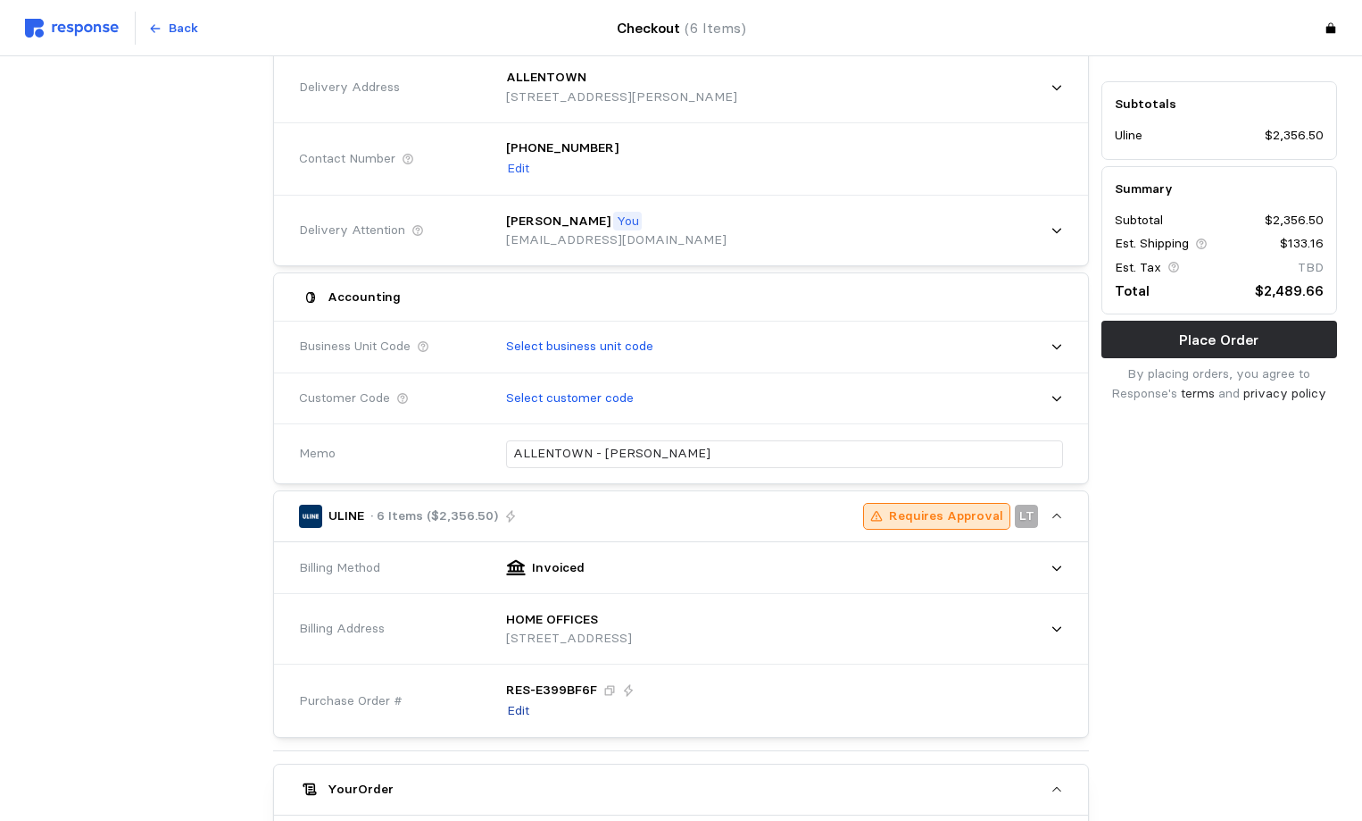
click at [521, 707] on p "Edit" at bounding box center [518, 711] width 22 height 20
drag, startPoint x: 612, startPoint y: 693, endPoint x: 412, endPoint y: 686, distance: 200.1
click at [412, 686] on div "Purchase Order # RES- E399BF6F" at bounding box center [681, 694] width 777 height 65
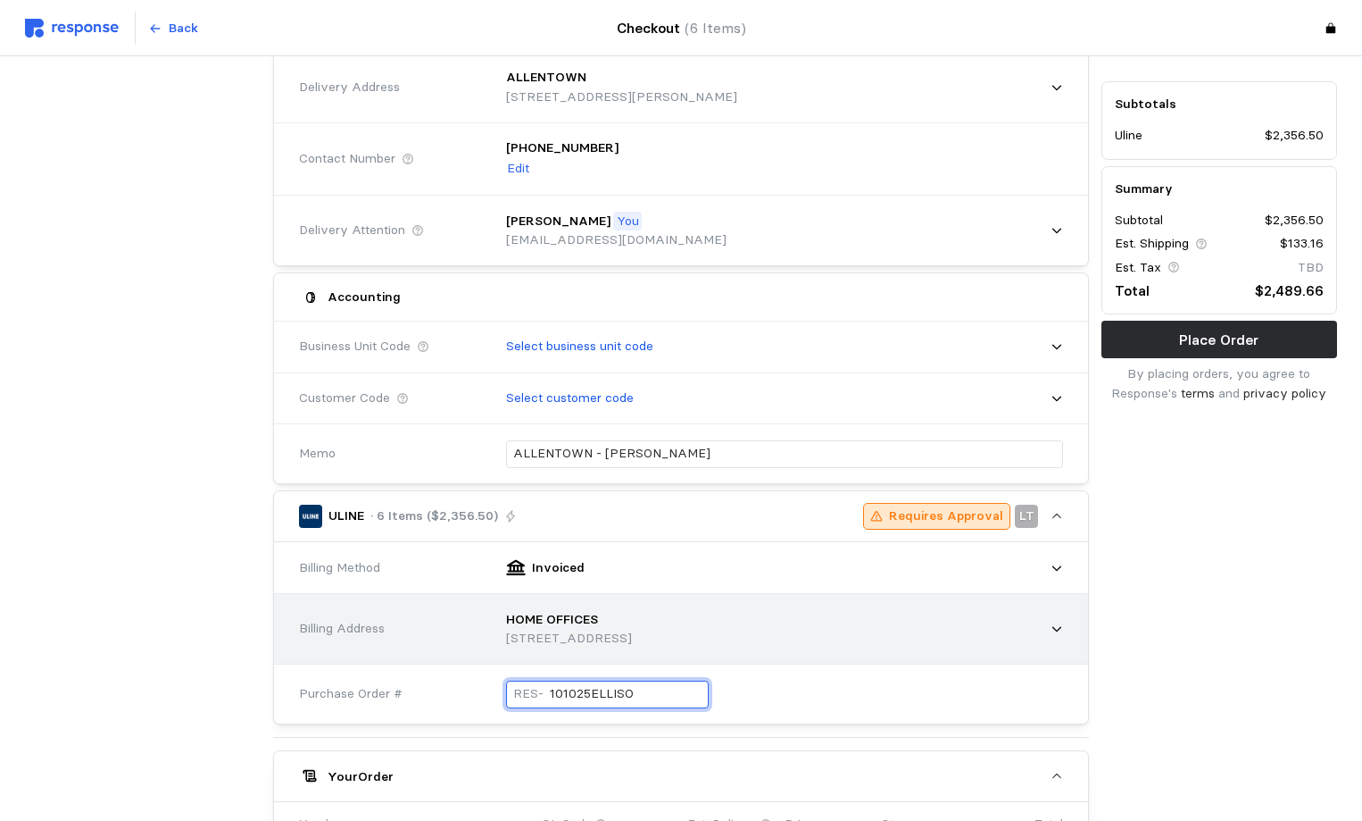
type input "101025ELLISON"
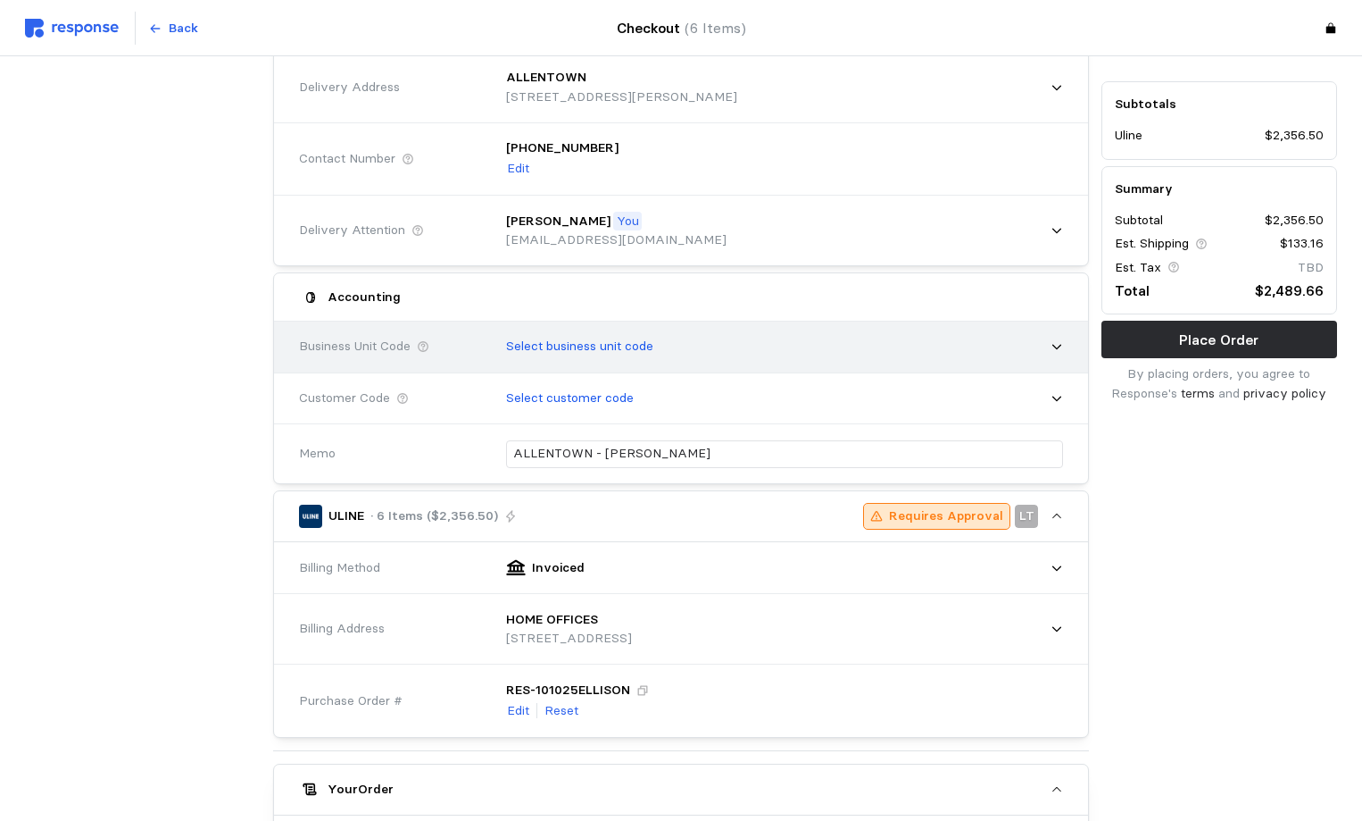
click at [591, 346] on p "Select business unit code" at bounding box center [579, 347] width 147 height 20
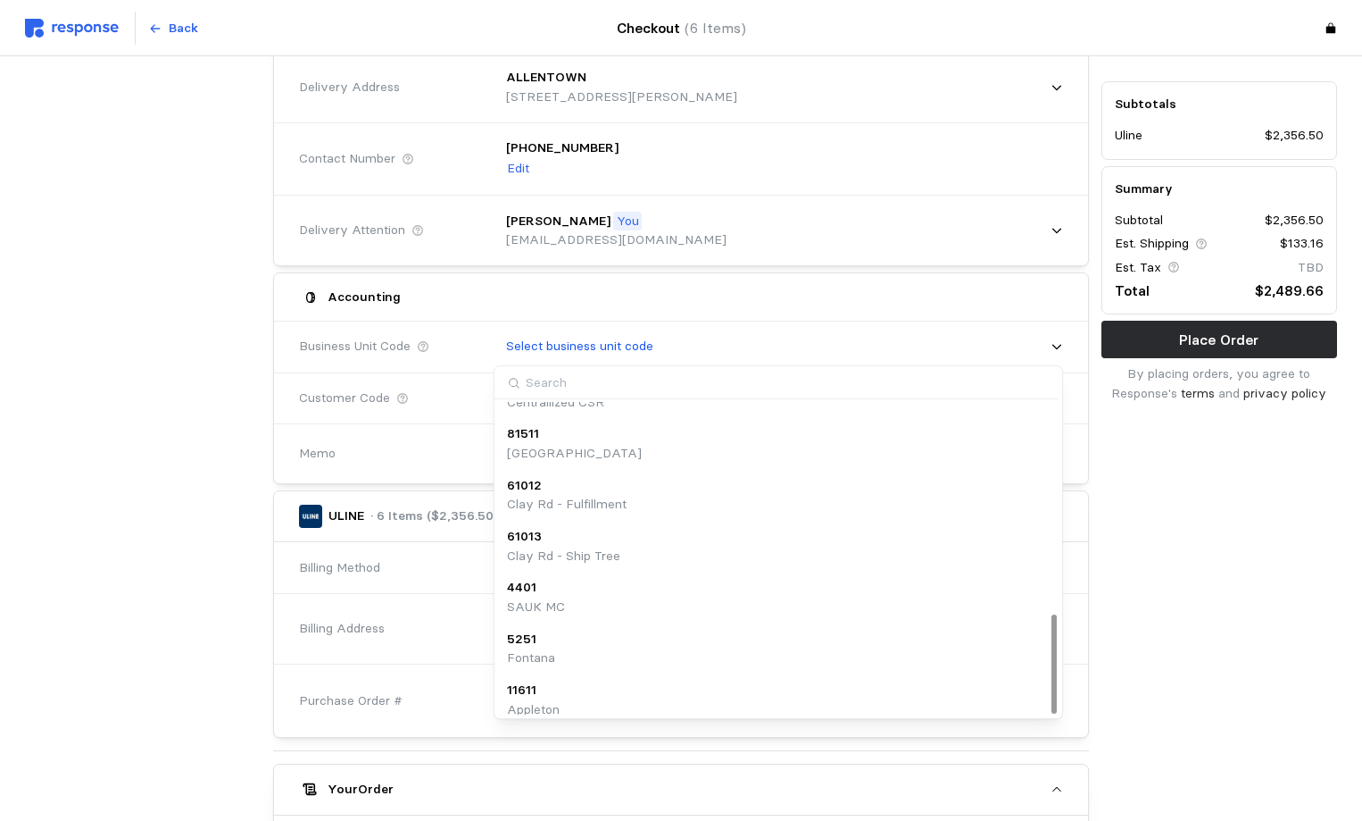
scroll to position [661, 0]
click at [545, 675] on div "11611" at bounding box center [533, 680] width 53 height 20
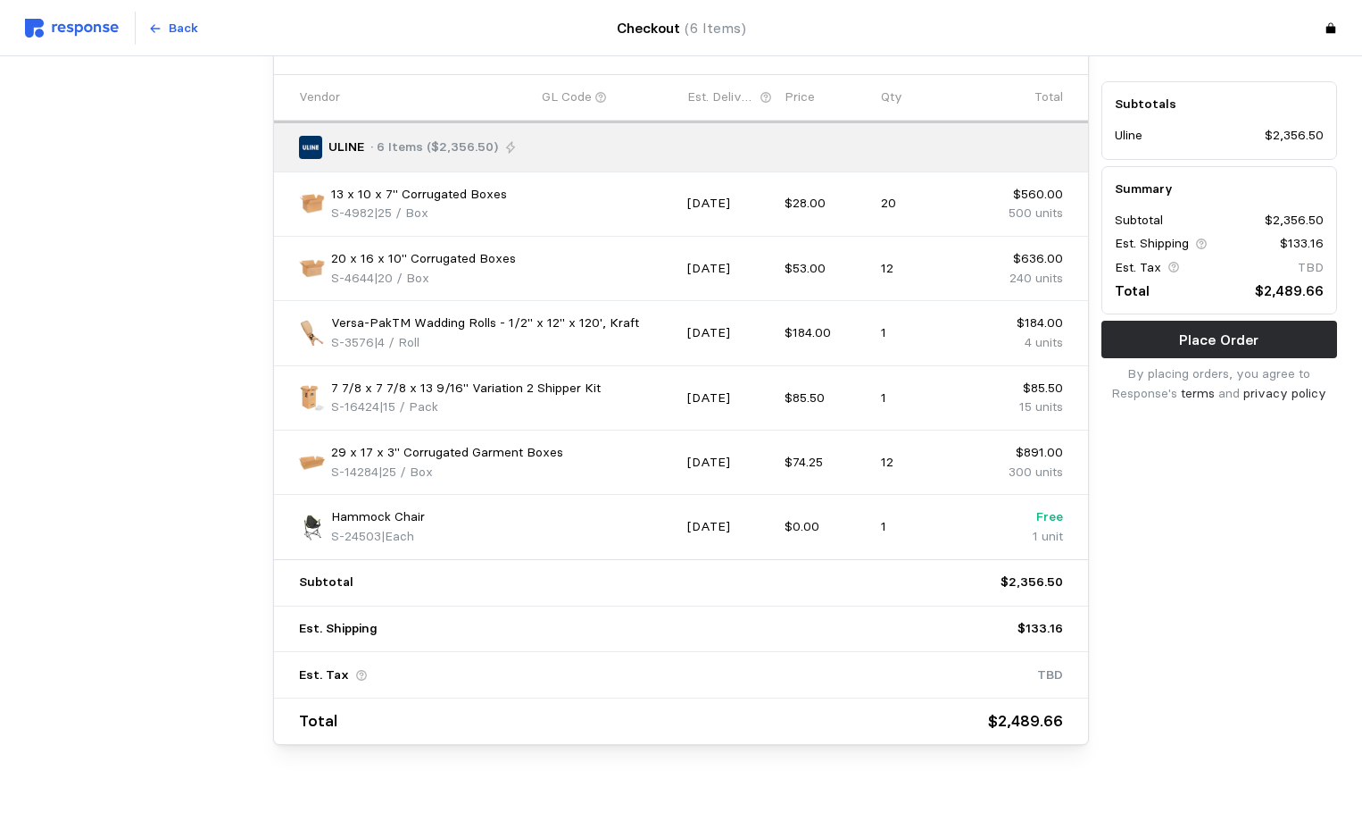
scroll to position [962, 0]
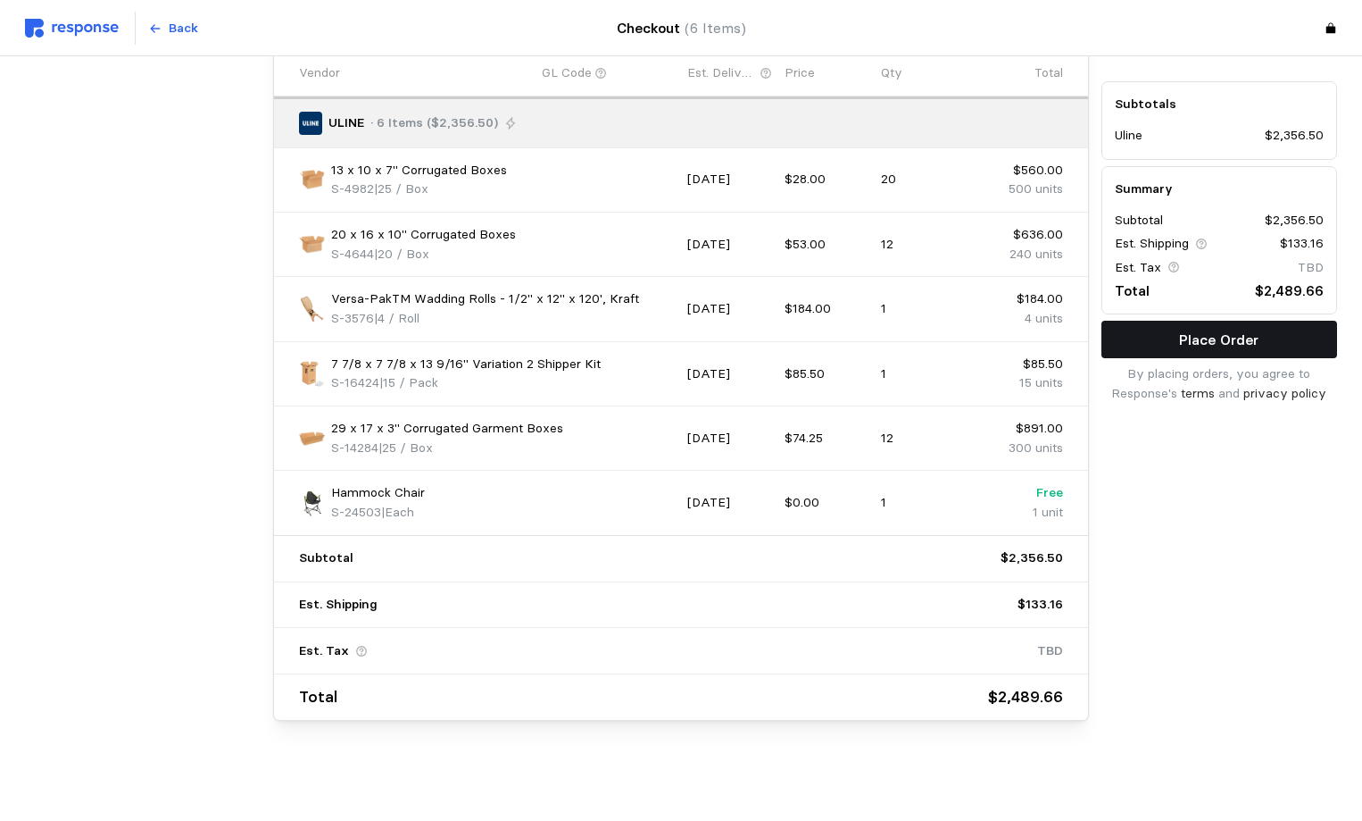
click at [1212, 353] on button "Place Order" at bounding box center [1220, 339] width 236 height 37
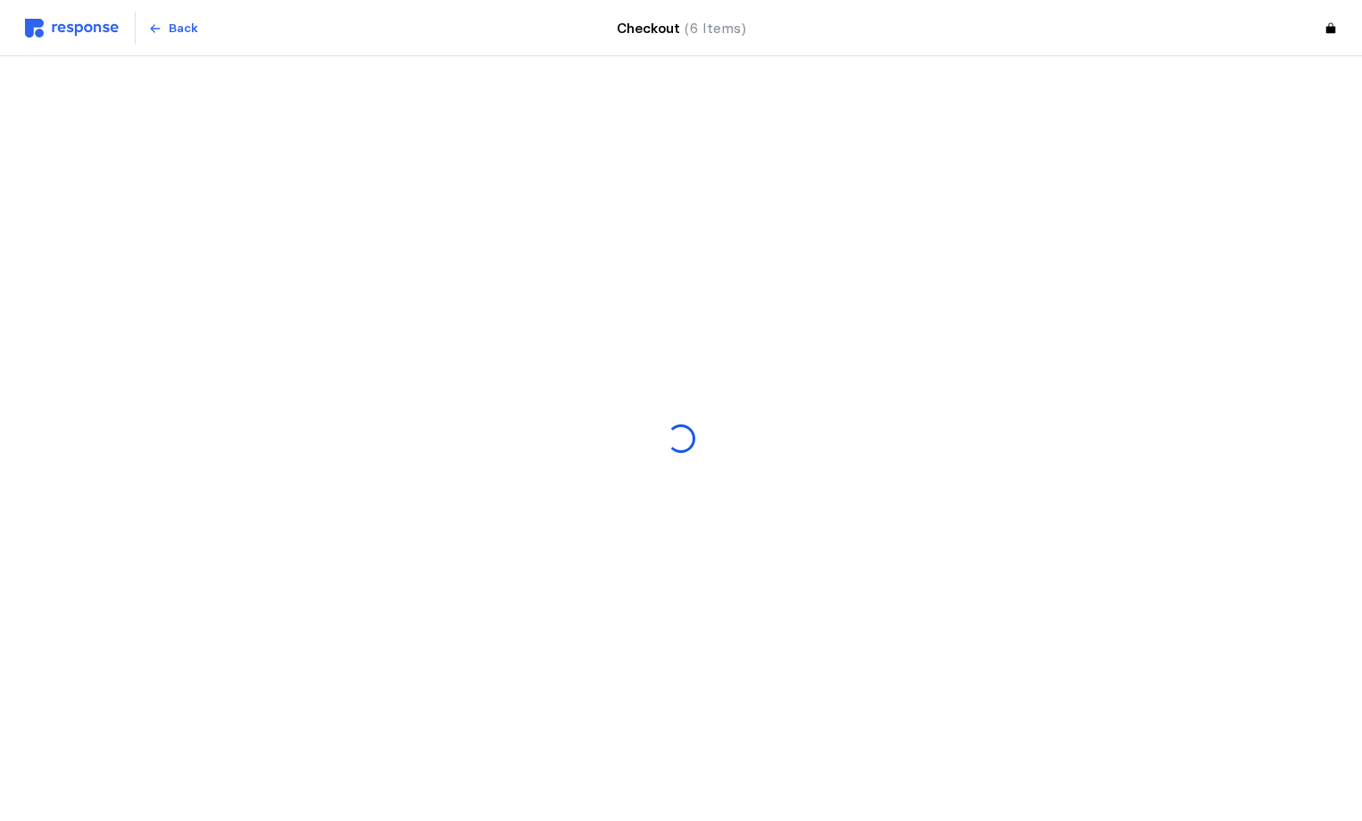
scroll to position [0, 0]
